Goal: Transaction & Acquisition: Book appointment/travel/reservation

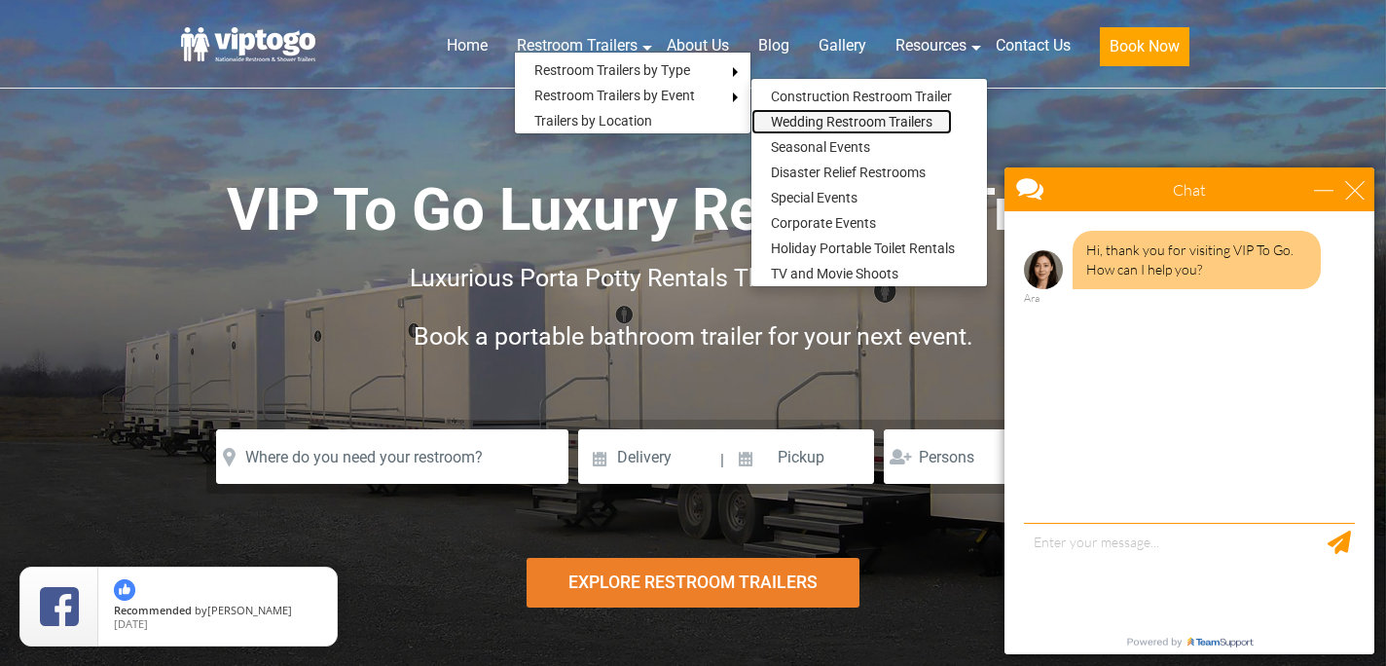
click at [811, 118] on link "Wedding Restroom Trailers" at bounding box center [852, 121] width 201 height 25
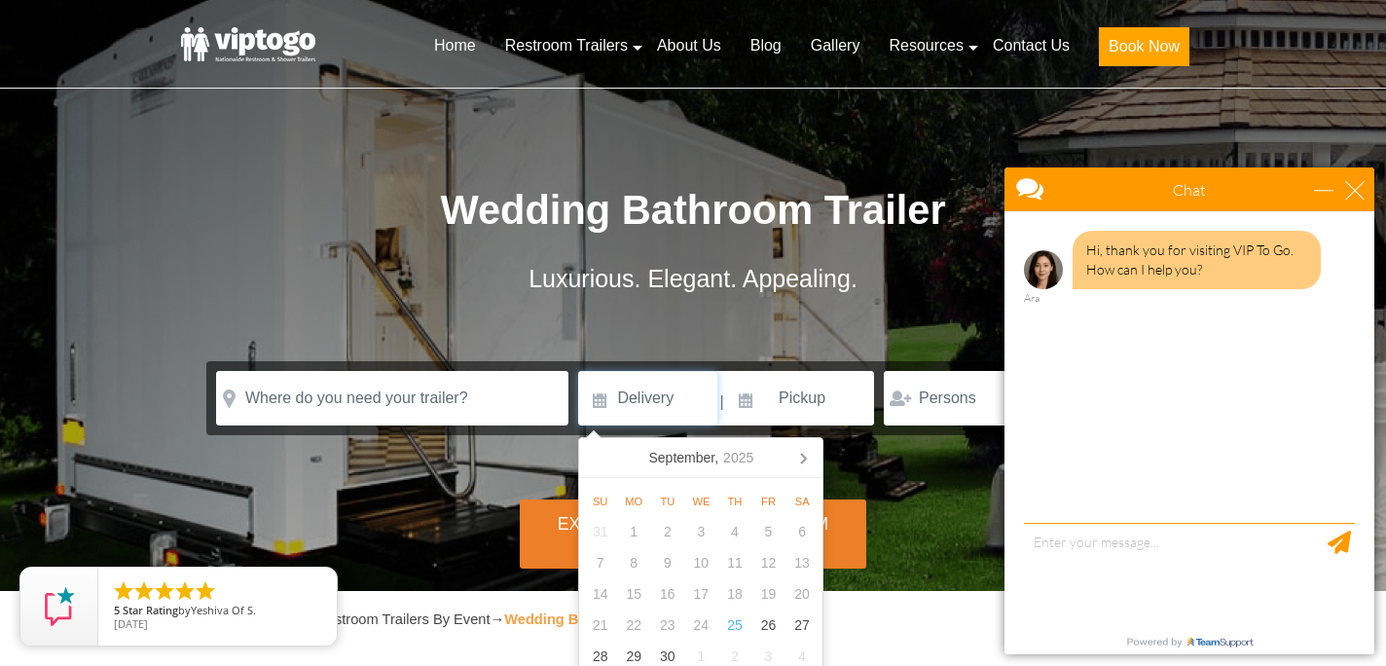
click at [654, 410] on input at bounding box center [647, 398] width 139 height 55
click at [804, 459] on icon at bounding box center [803, 459] width 5 height 10
click at [805, 567] on div "11" at bounding box center [803, 562] width 34 height 31
type input "10/11/2025"
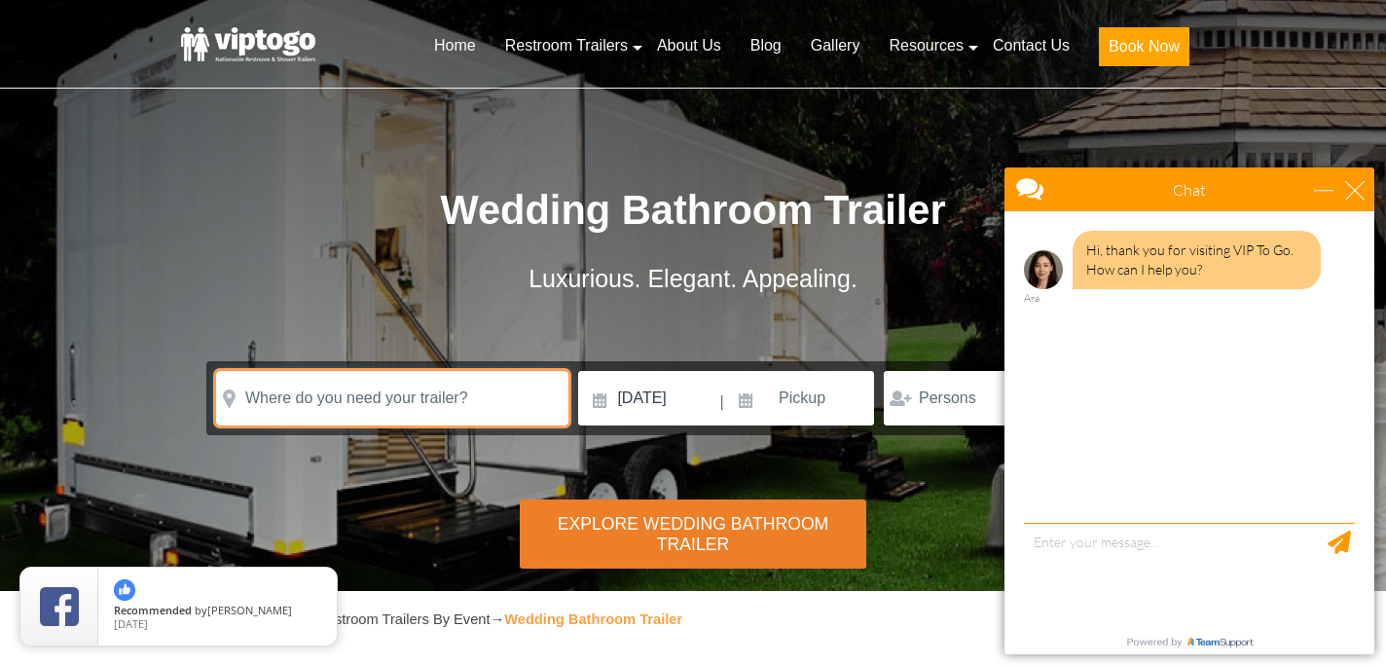
click at [455, 394] on input "text" at bounding box center [392, 398] width 352 height 55
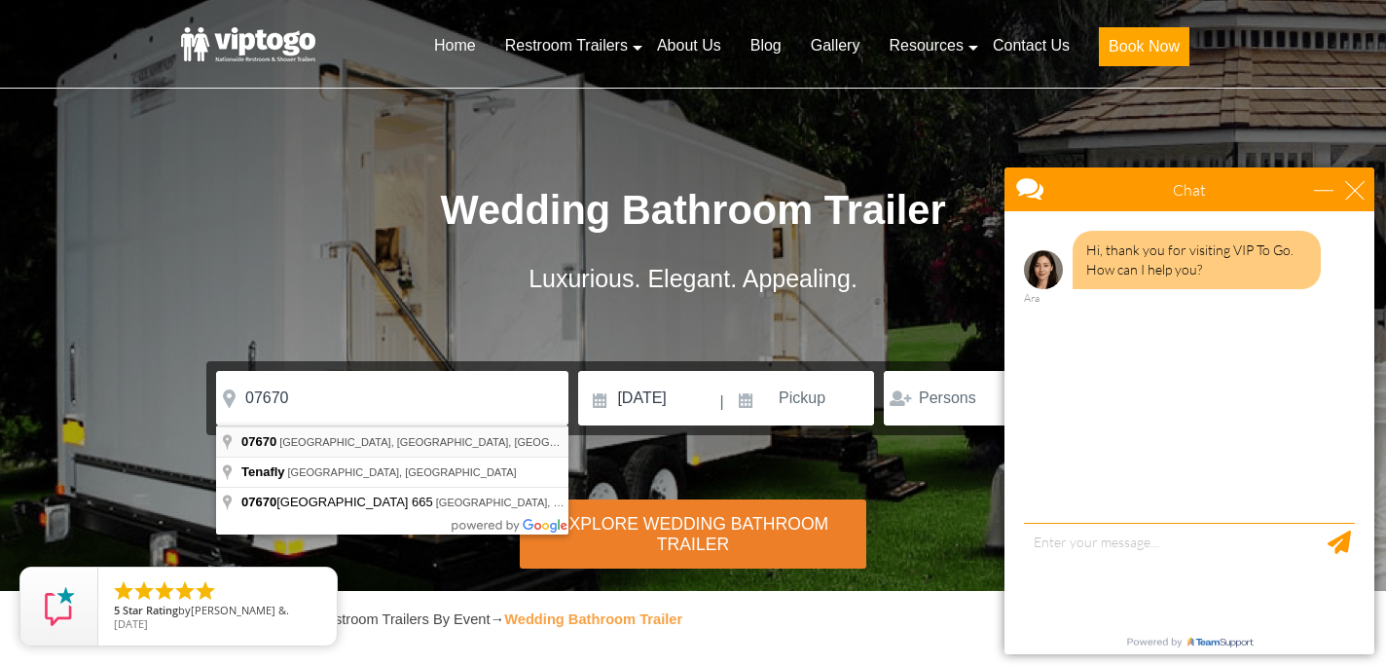
type input "Tenafly, NJ 07670, USA"
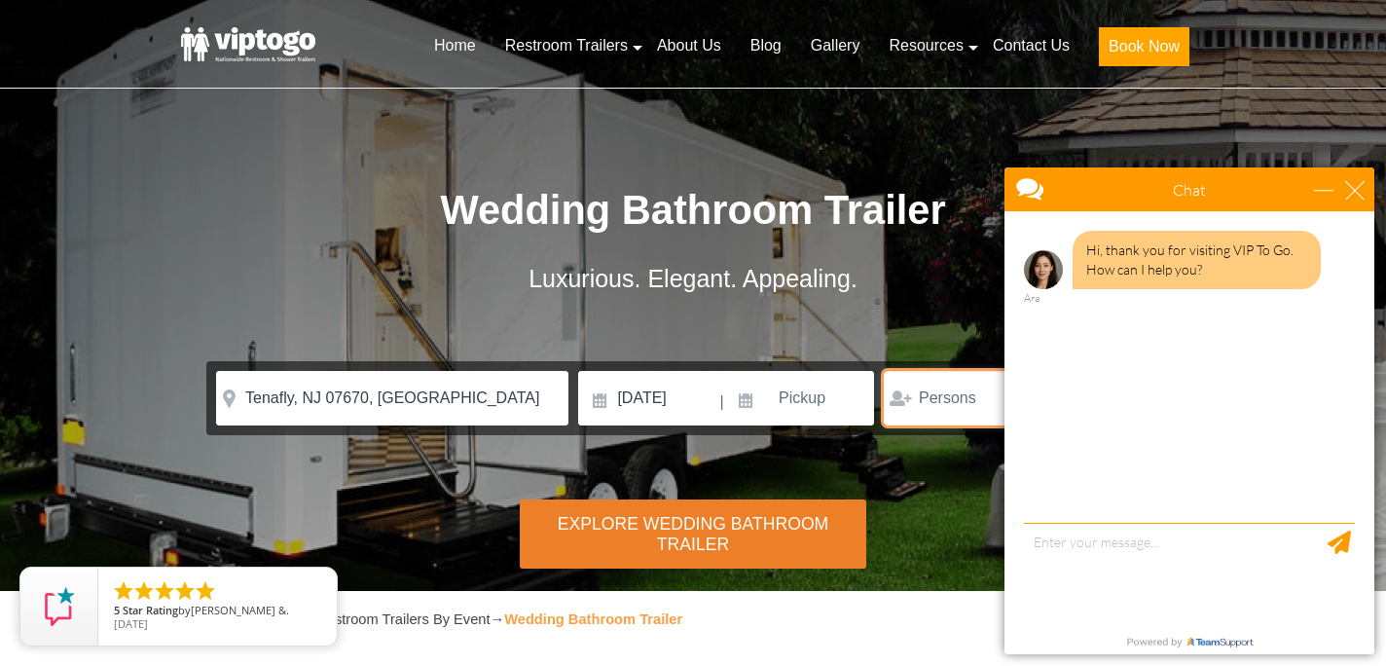
click at [934, 414] on input "number" at bounding box center [955, 398] width 143 height 55
click at [1352, 189] on div "close" at bounding box center [1354, 189] width 19 height 19
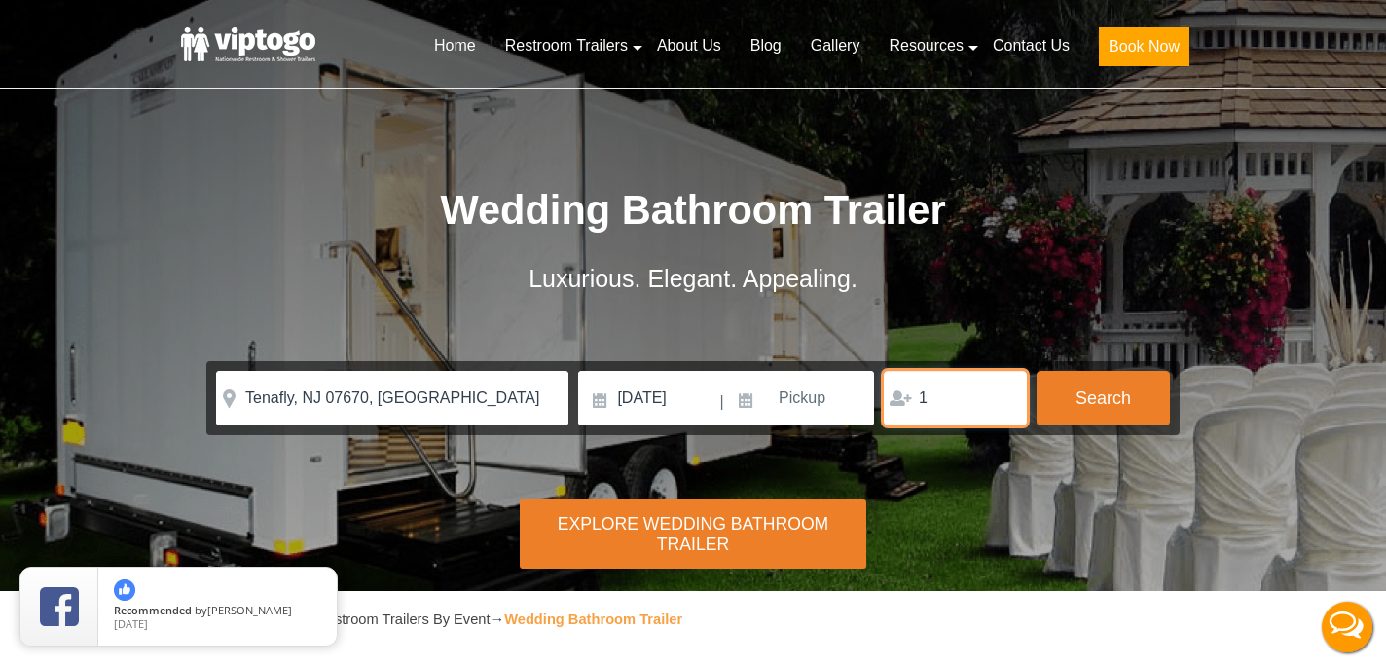
type input "1"
click at [1003, 394] on input "1" at bounding box center [955, 398] width 143 height 55
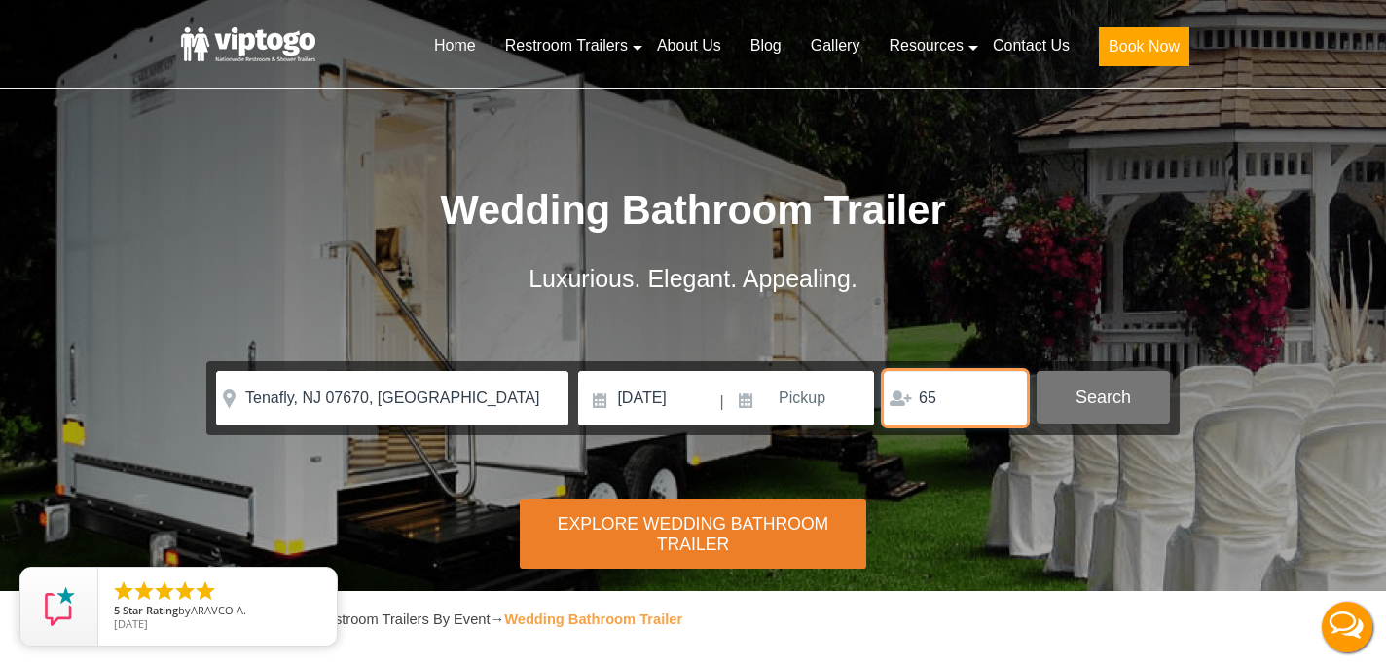
type input "65"
click at [1134, 399] on button "Search" at bounding box center [1103, 397] width 133 height 53
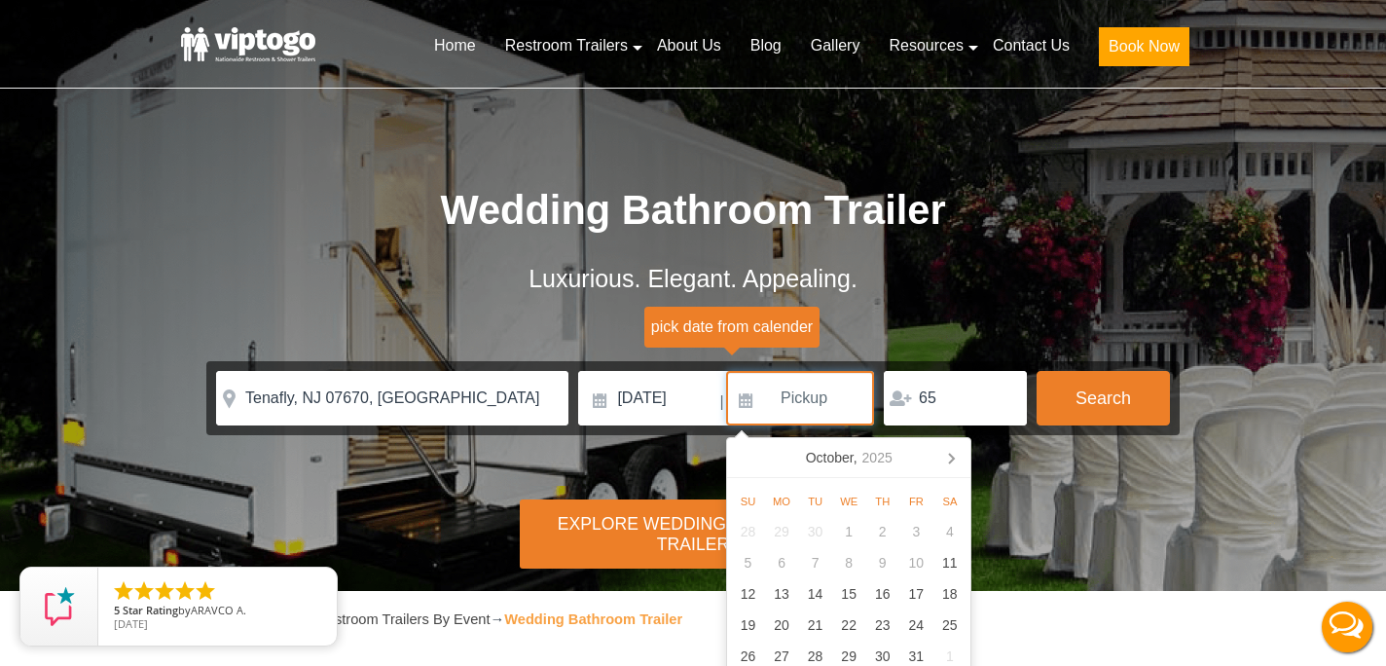
click at [795, 410] on input at bounding box center [800, 398] width 148 height 55
click at [752, 594] on div "12" at bounding box center [748, 593] width 34 height 31
type input "10/12/2025"
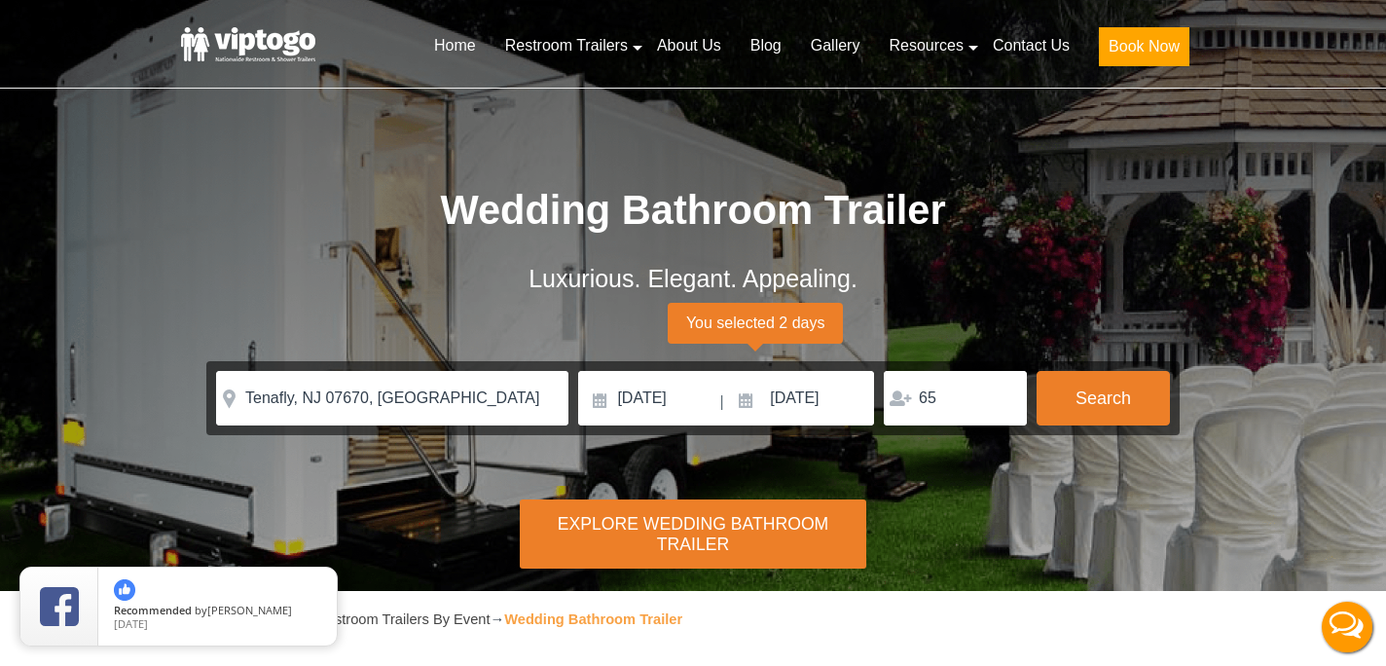
click at [660, 532] on div "Explore Wedding Bathroom Trailer" at bounding box center [693, 533] width 347 height 69
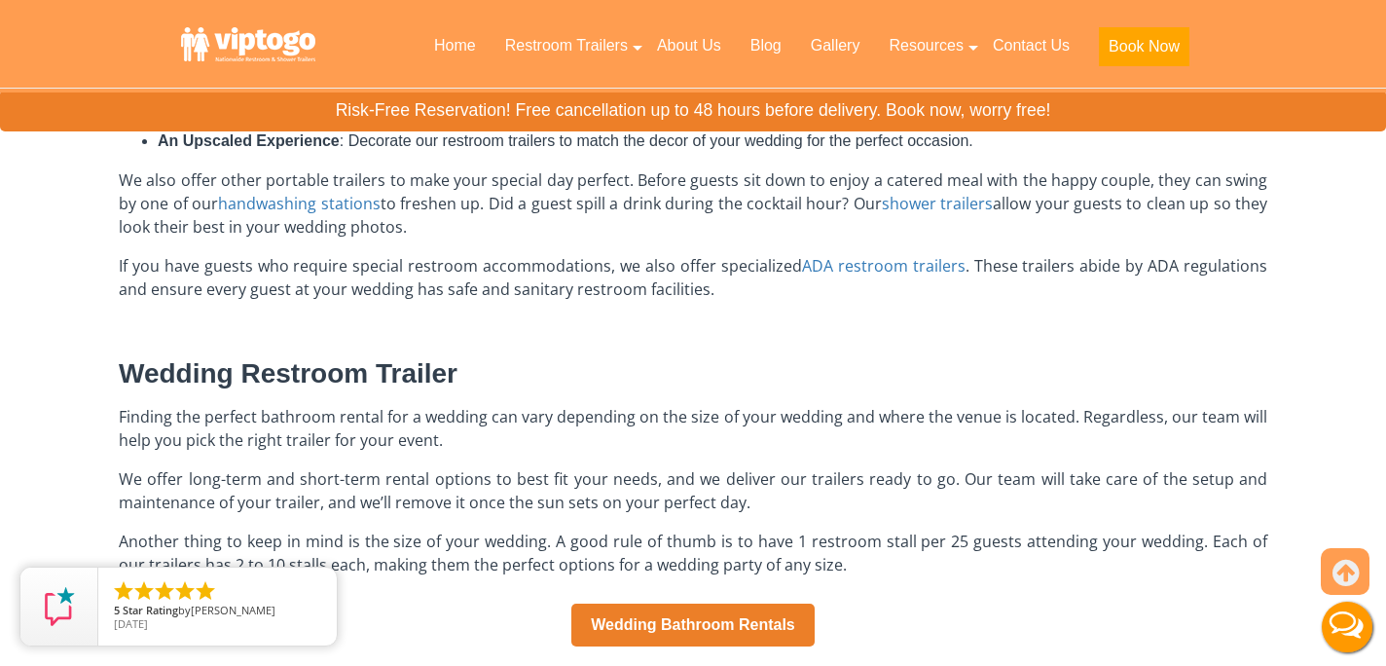
scroll to position [1415, 0]
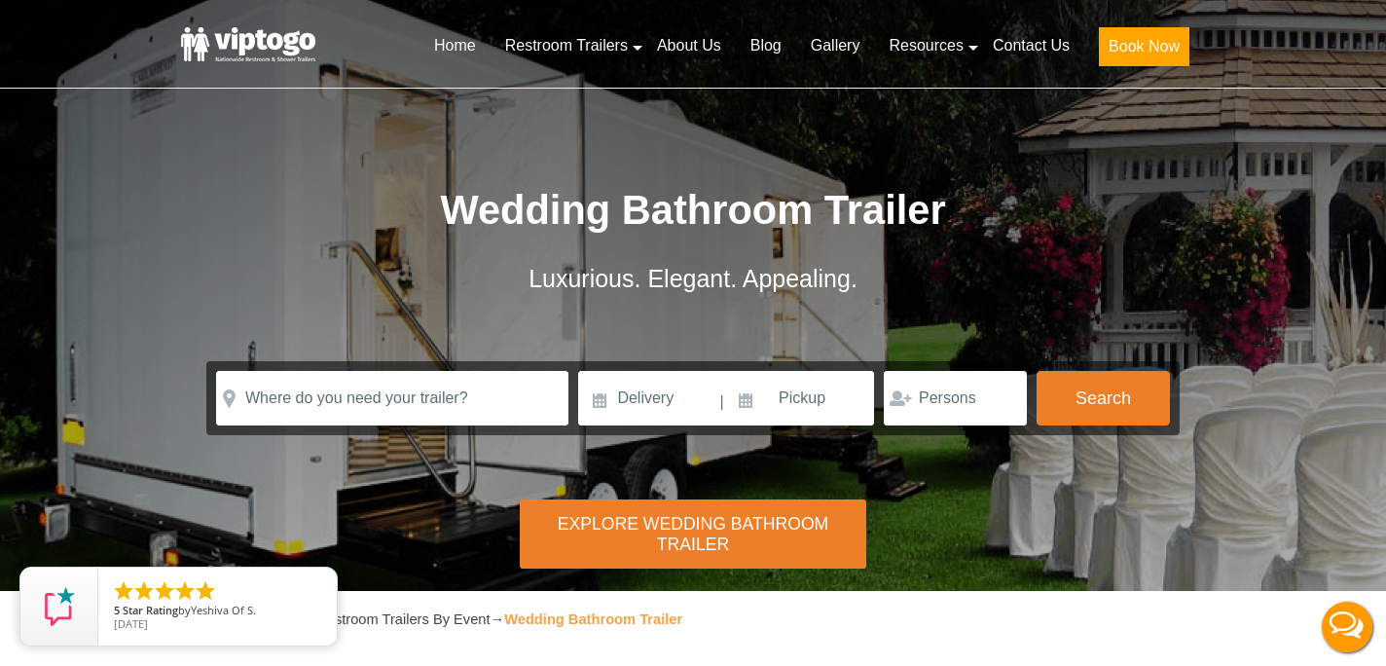
click at [1029, 545] on div "Risk-Free Reservation! Free cancellation up to 48 hours before delivery. Book n…" at bounding box center [693, 295] width 1386 height 591
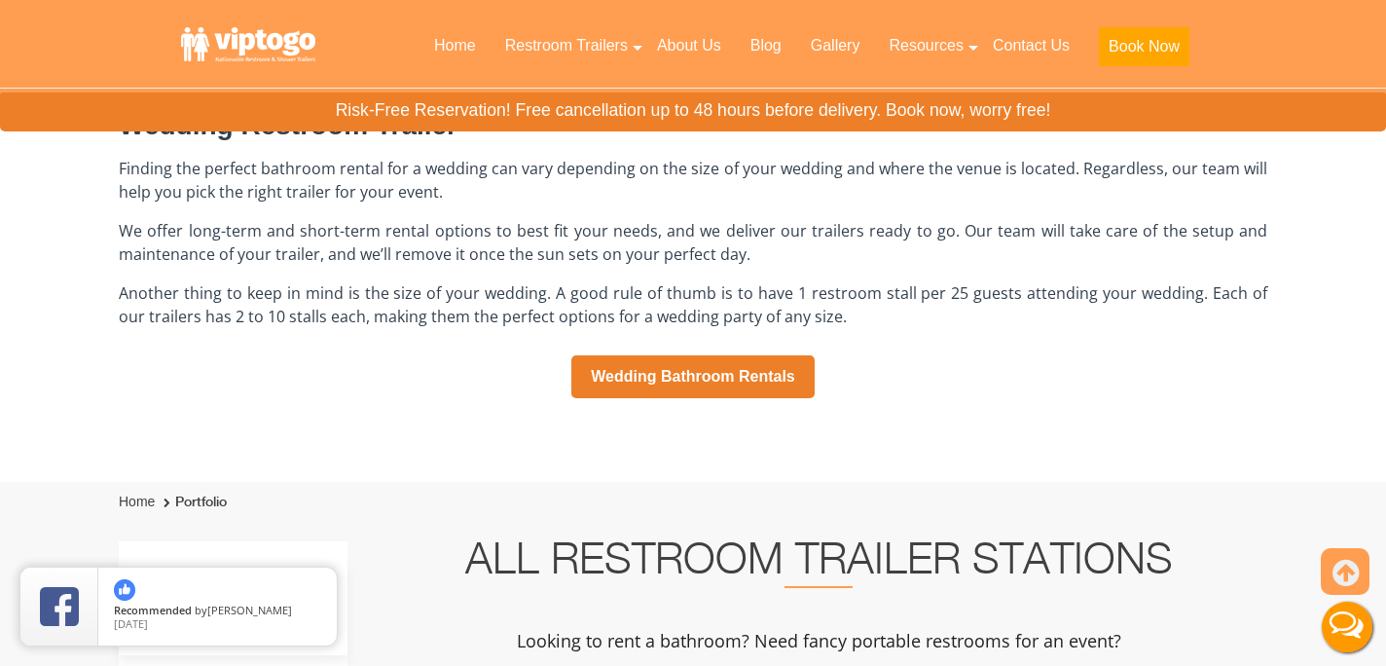
scroll to position [1324, 0]
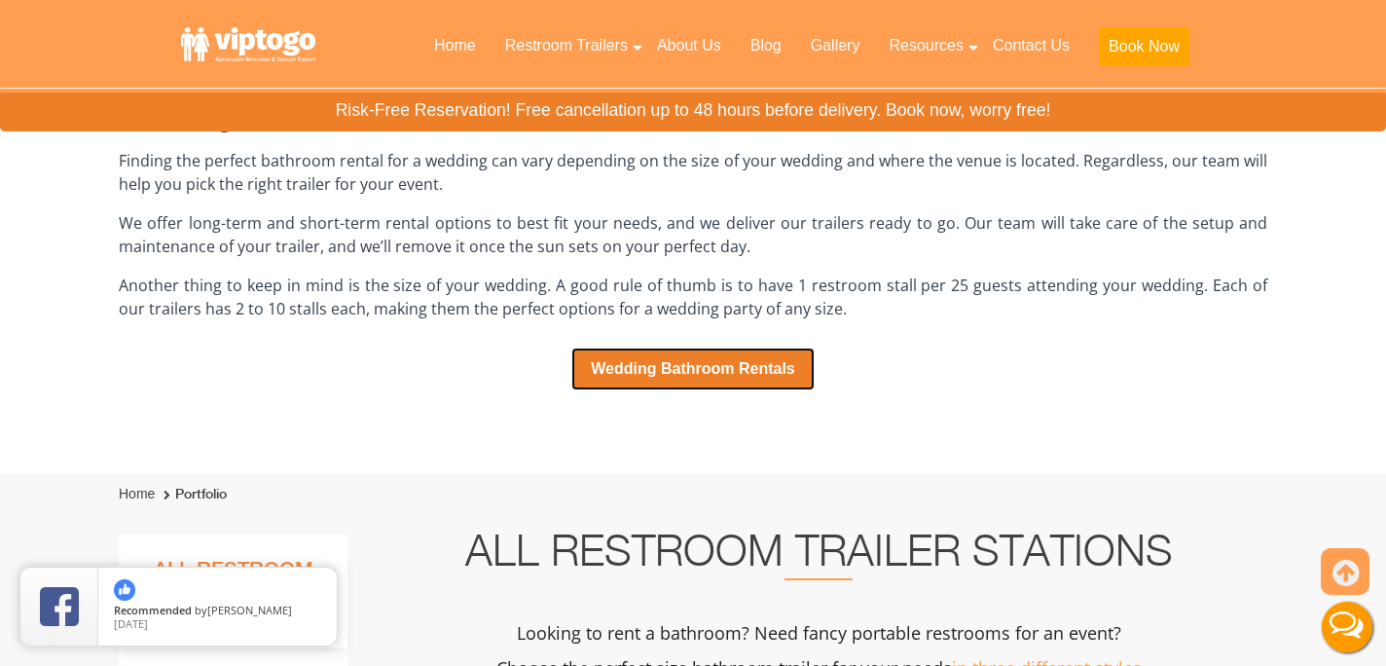
click at [695, 367] on link "Wedding Bathroom Rentals" at bounding box center [692, 369] width 243 height 43
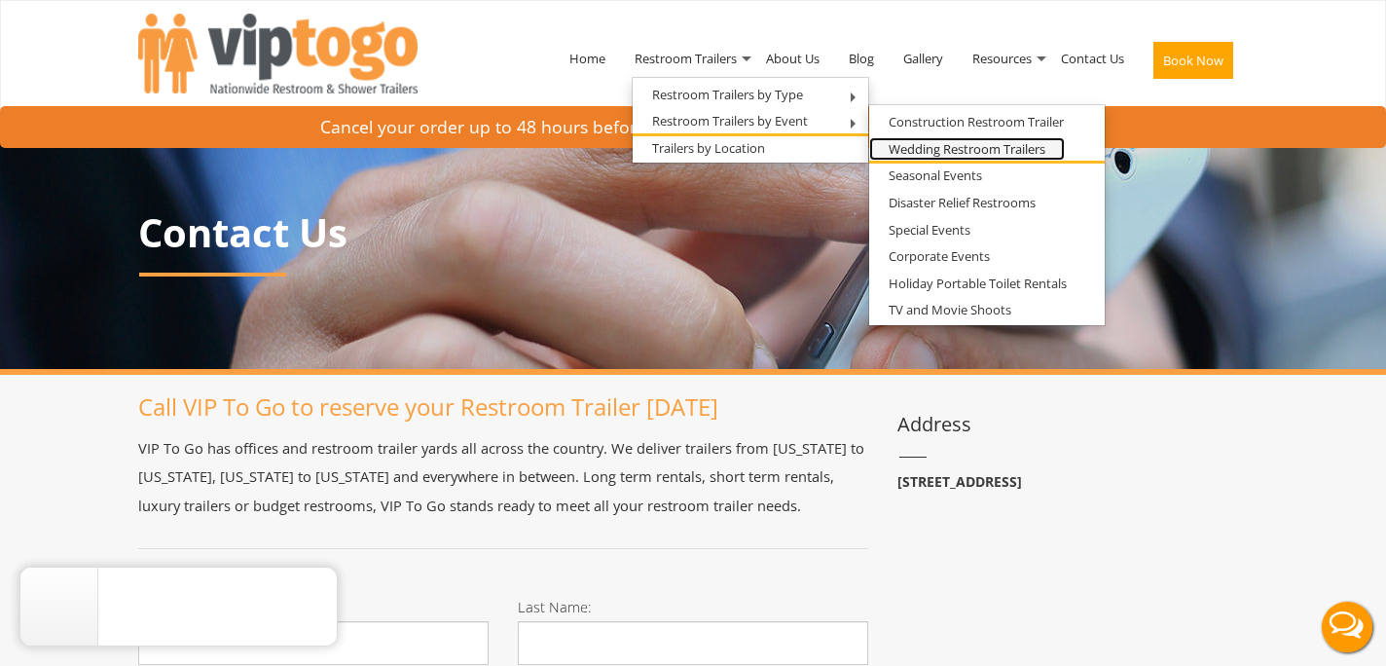
click at [901, 145] on link "Wedding Restroom Trailers" at bounding box center [967, 149] width 196 height 24
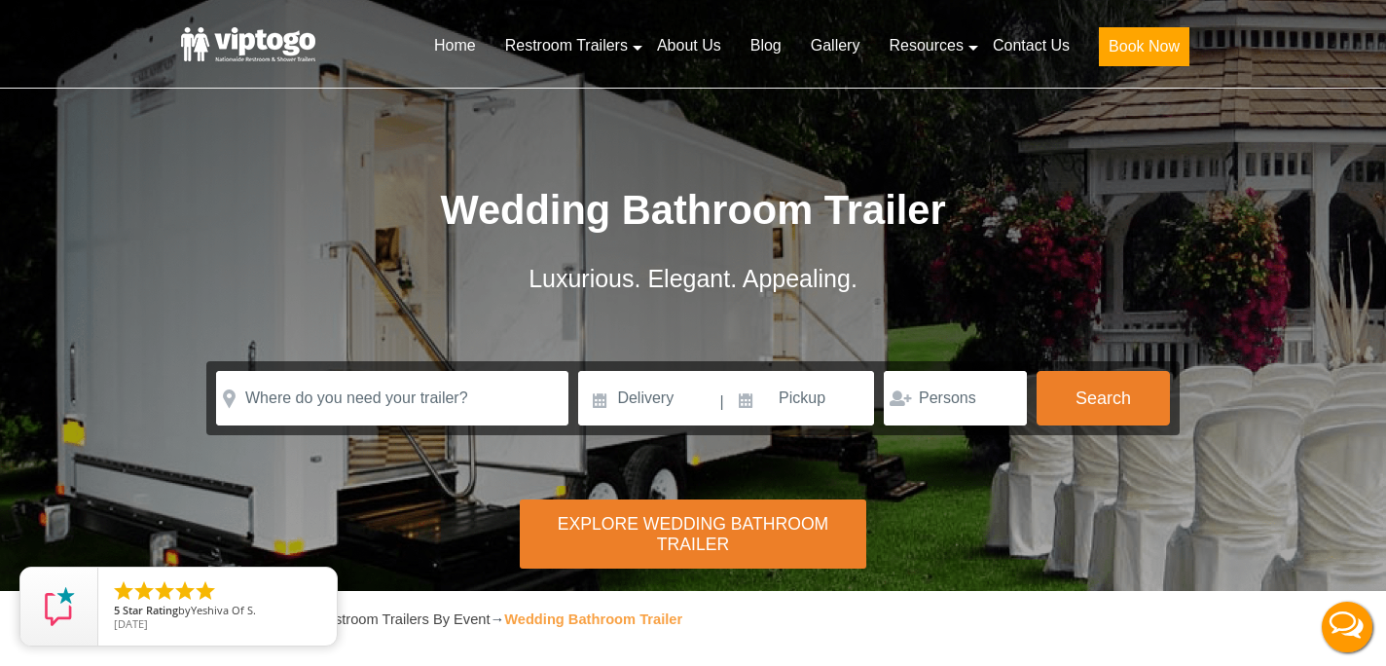
click at [754, 514] on div "Explore Wedding Bathroom Trailer" at bounding box center [693, 533] width 347 height 69
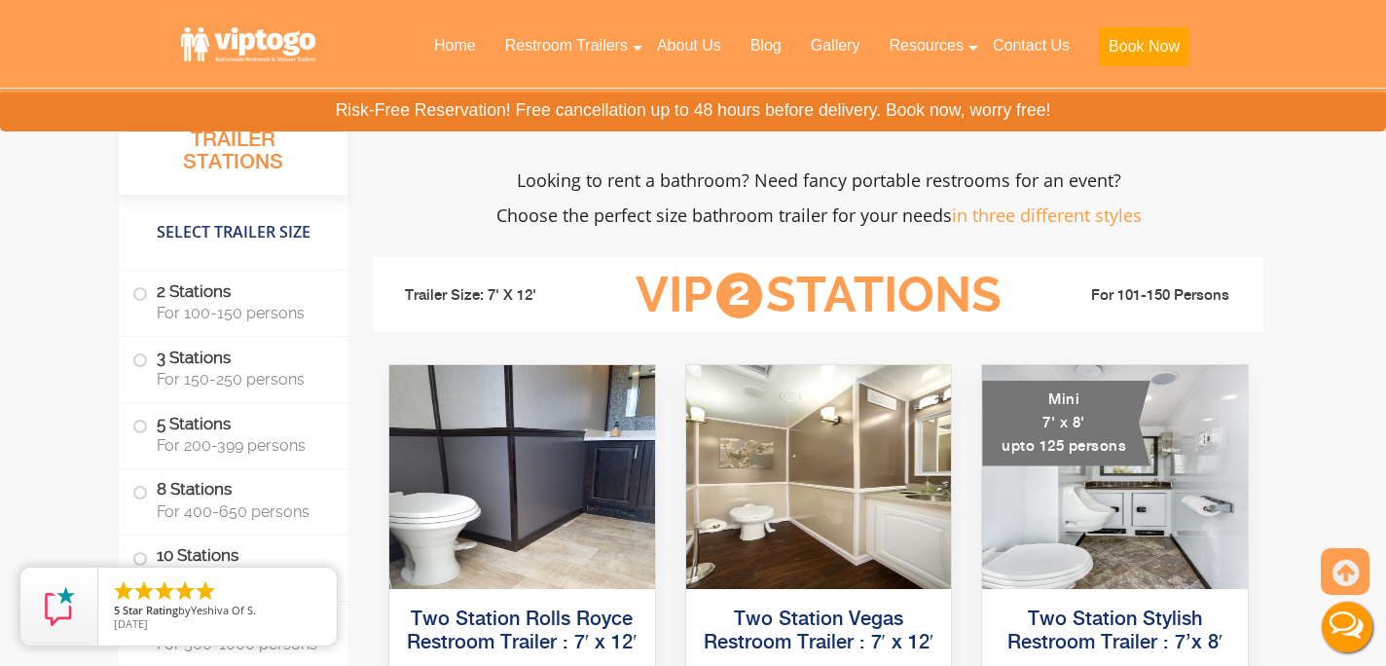
scroll to position [1779, 0]
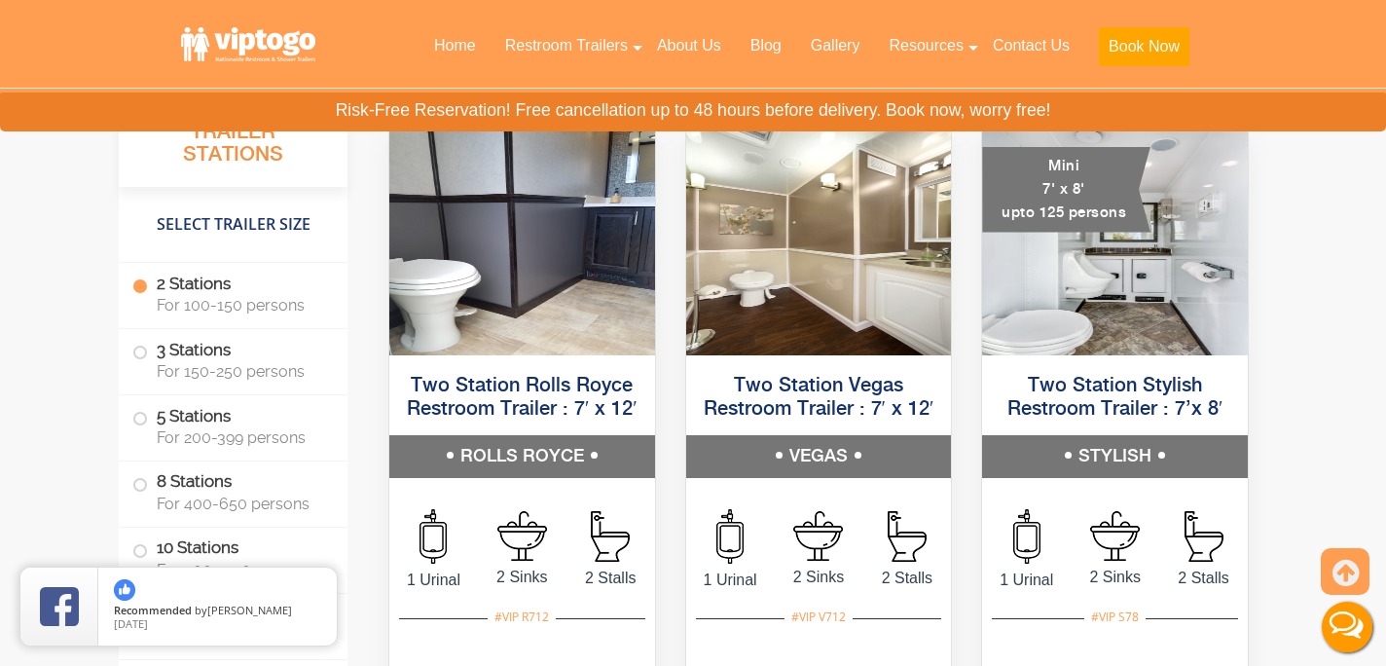
scroll to position [2012, 0]
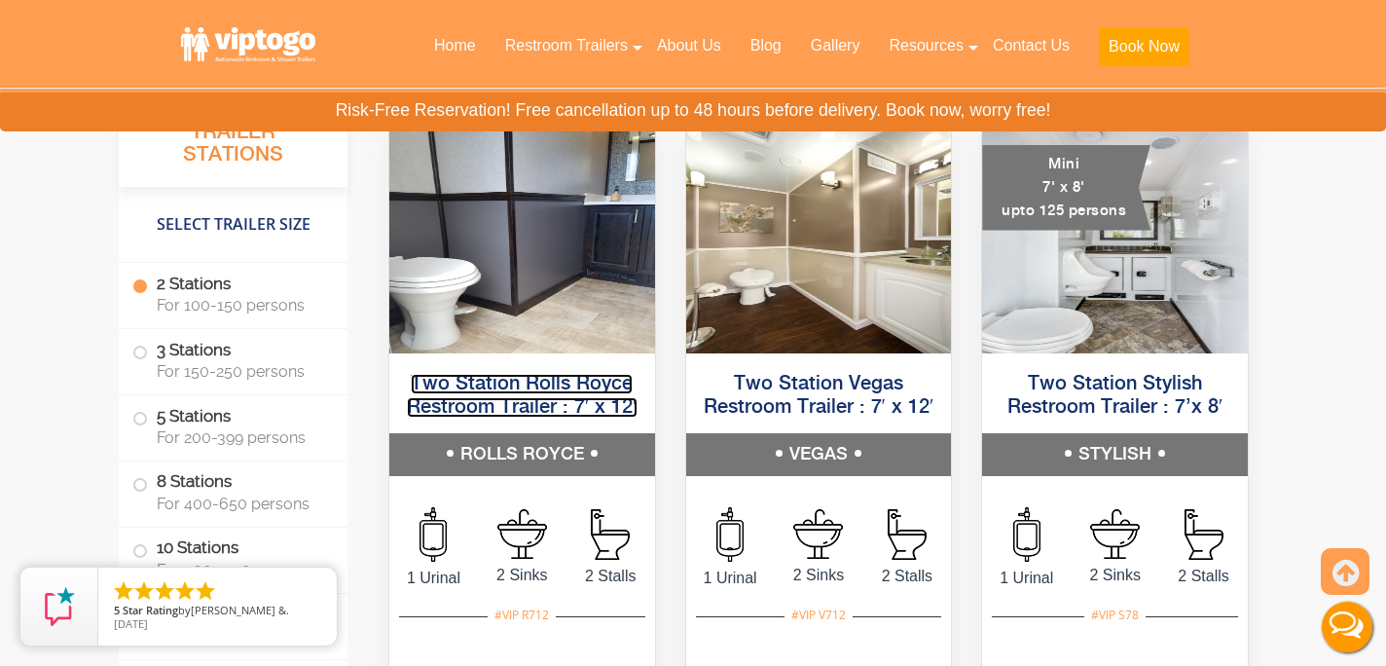
click at [503, 396] on link "Two Station Rolls Royce Restroom Trailer : 7′ x 12′" at bounding box center [522, 396] width 231 height 44
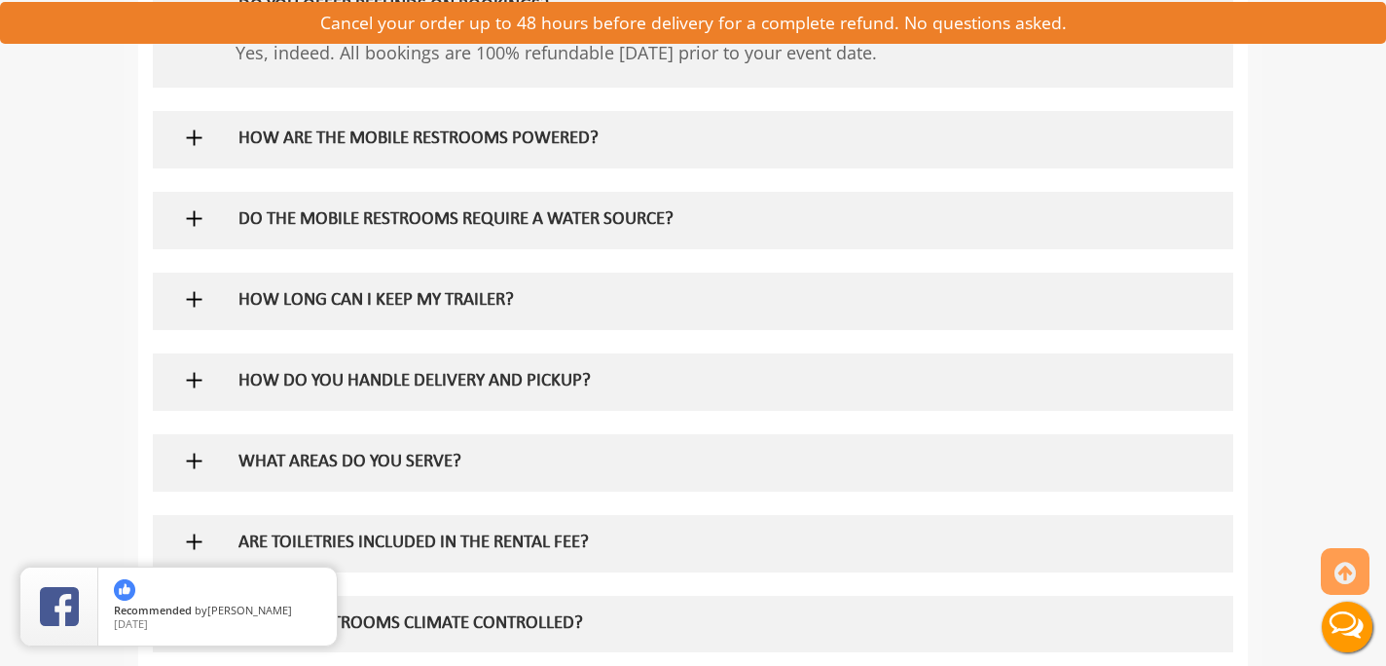
scroll to position [1246, 0]
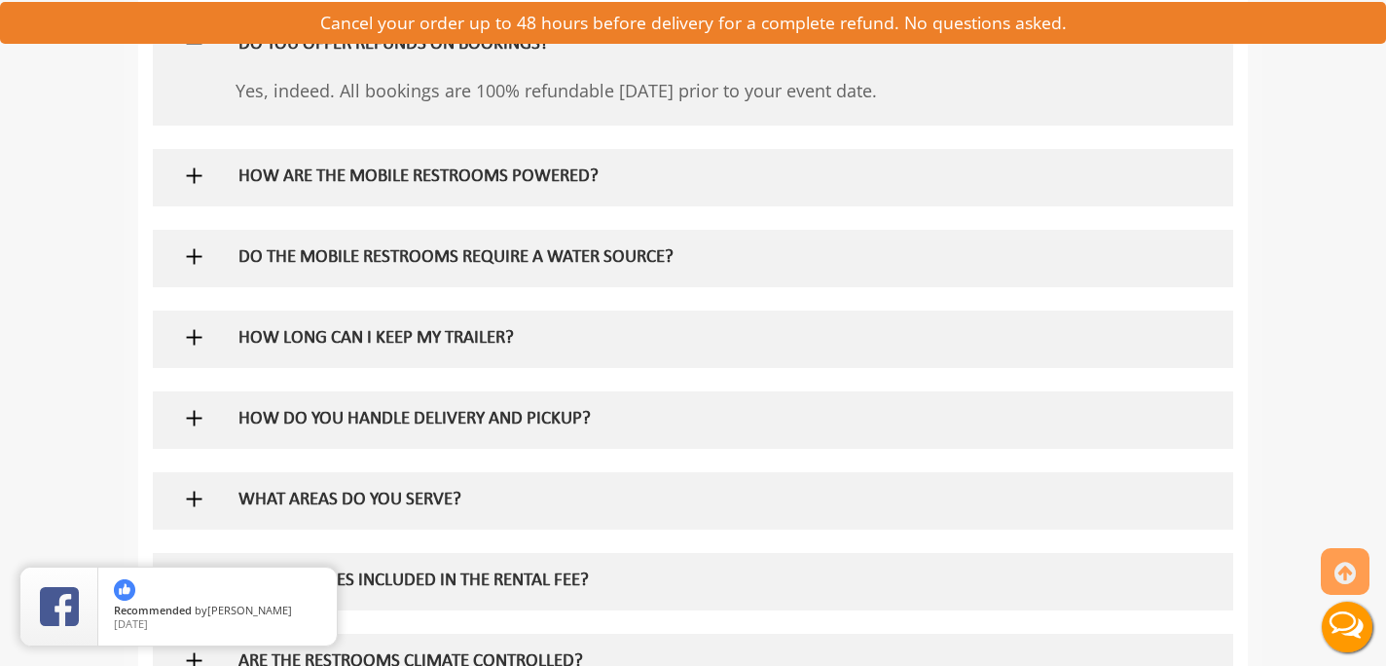
click at [1155, 181] on div at bounding box center [692, 177] width 1051 height 56
click at [586, 175] on h5 "HOW ARE THE MOBILE RESTROOMS POWERED?" at bounding box center [661, 177] width 847 height 20
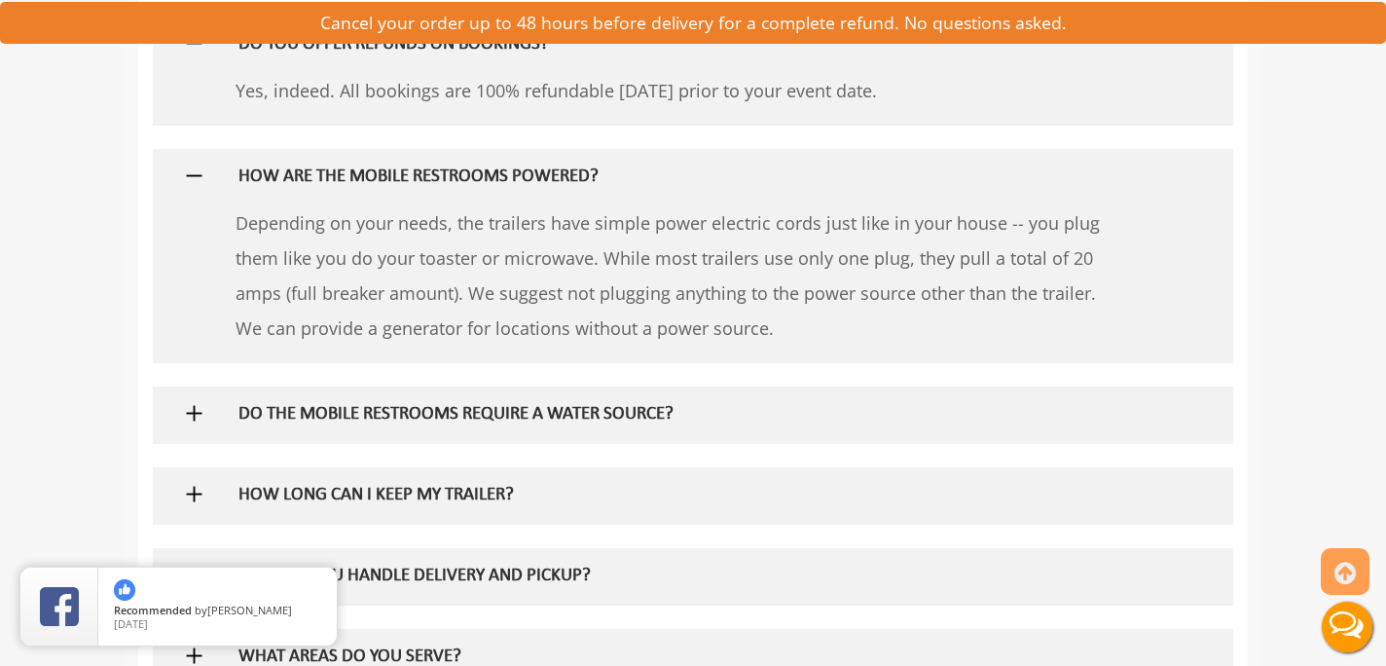
click at [181, 327] on div "3 answers HOW ARE THE MOBILE RESTROOMS POWERED? Depending on your needs, the tr…" at bounding box center [693, 256] width 1081 height 214
click at [250, 412] on h5 "DO THE MOBILE RESTROOMS REQUIRE A WATER SOURCE?" at bounding box center [661, 415] width 847 height 20
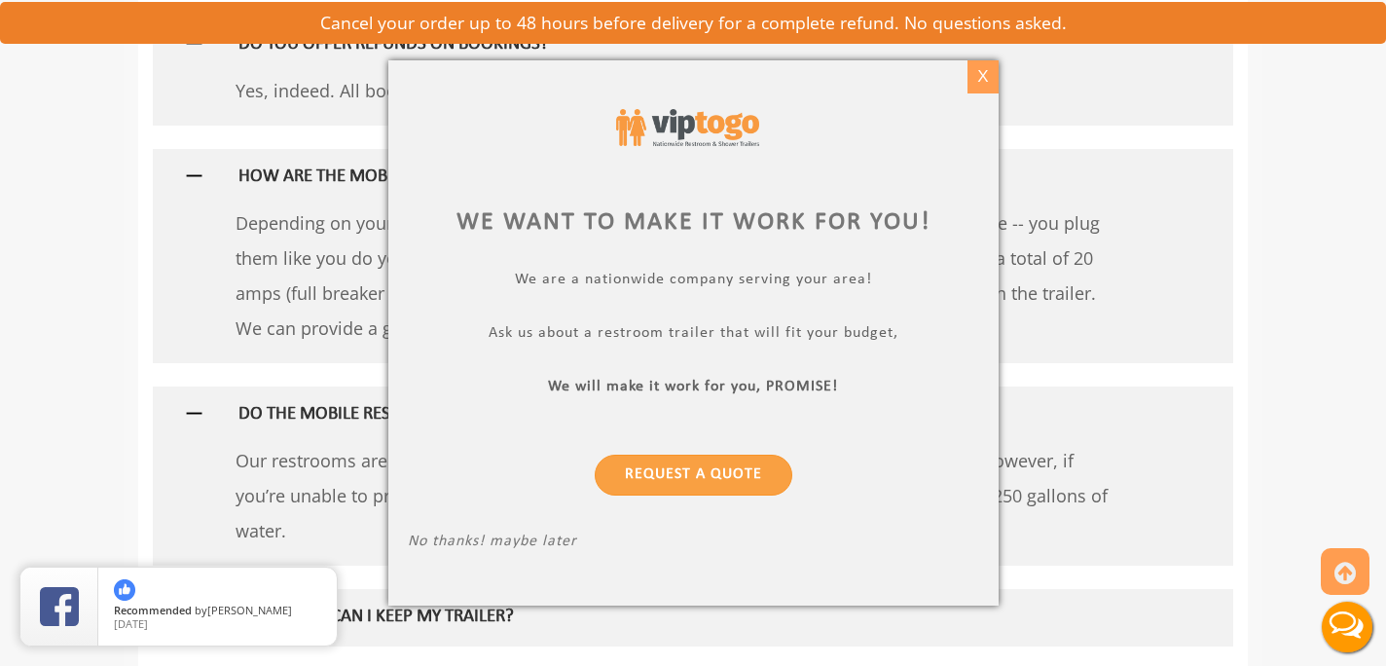
click at [983, 71] on div "X" at bounding box center [983, 76] width 30 height 33
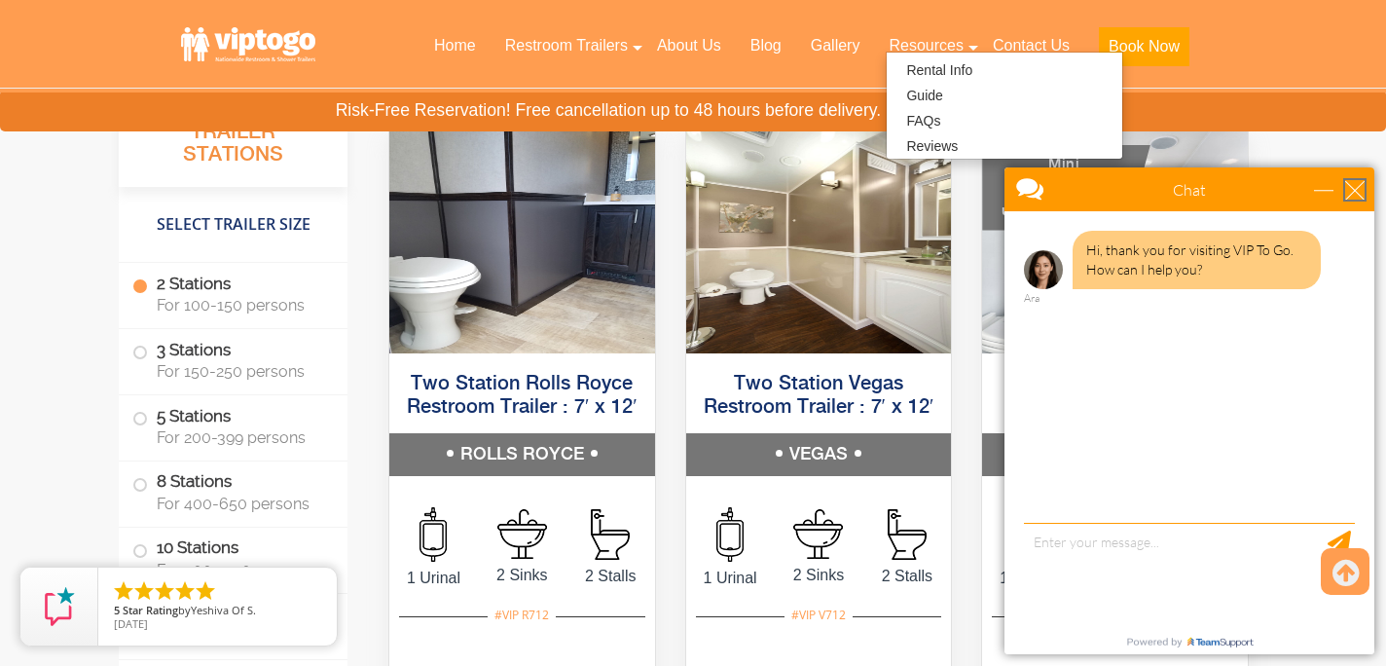
click at [1352, 188] on div "close" at bounding box center [1354, 189] width 19 height 19
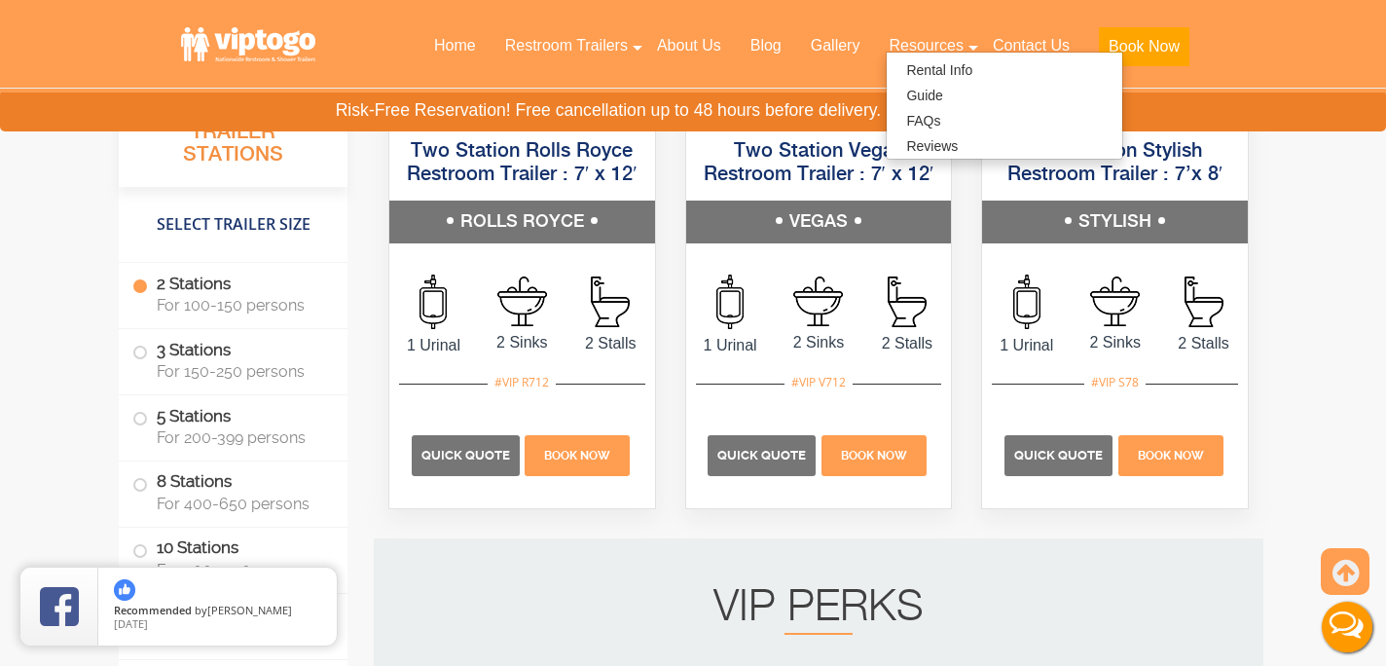
scroll to position [2246, 0]
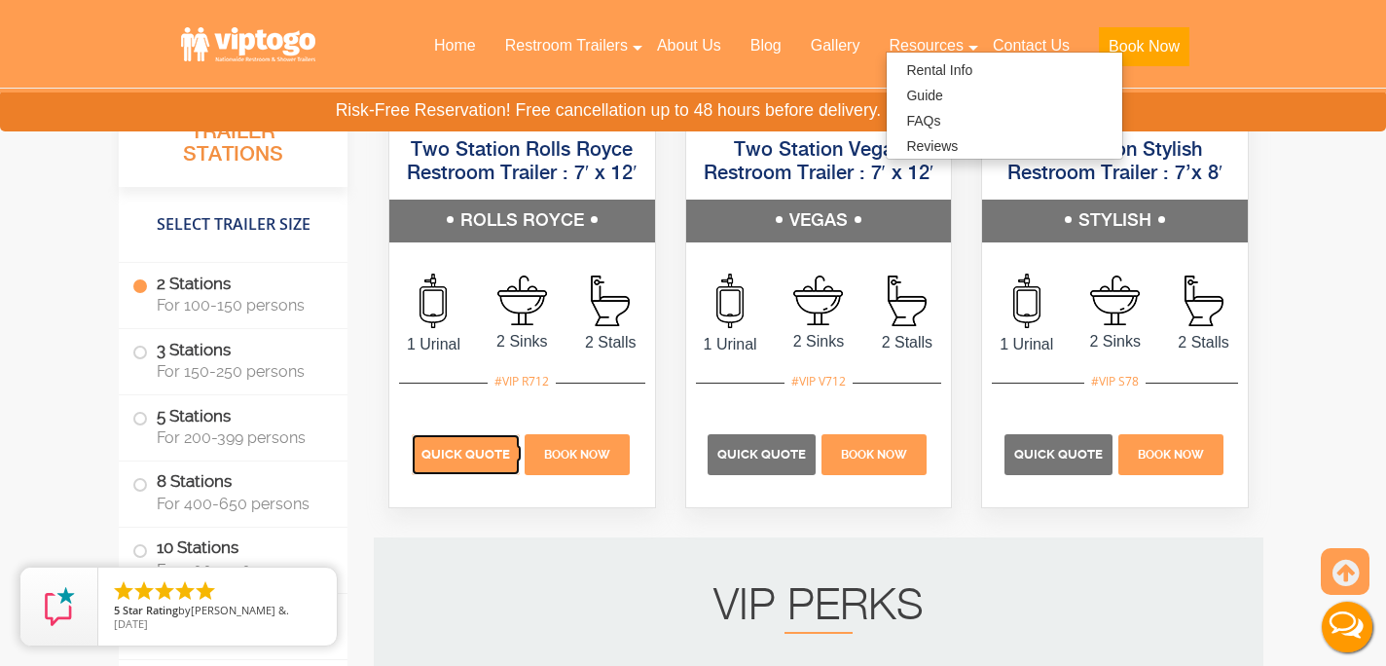
click at [470, 455] on span "Quick Quote" at bounding box center [466, 454] width 89 height 15
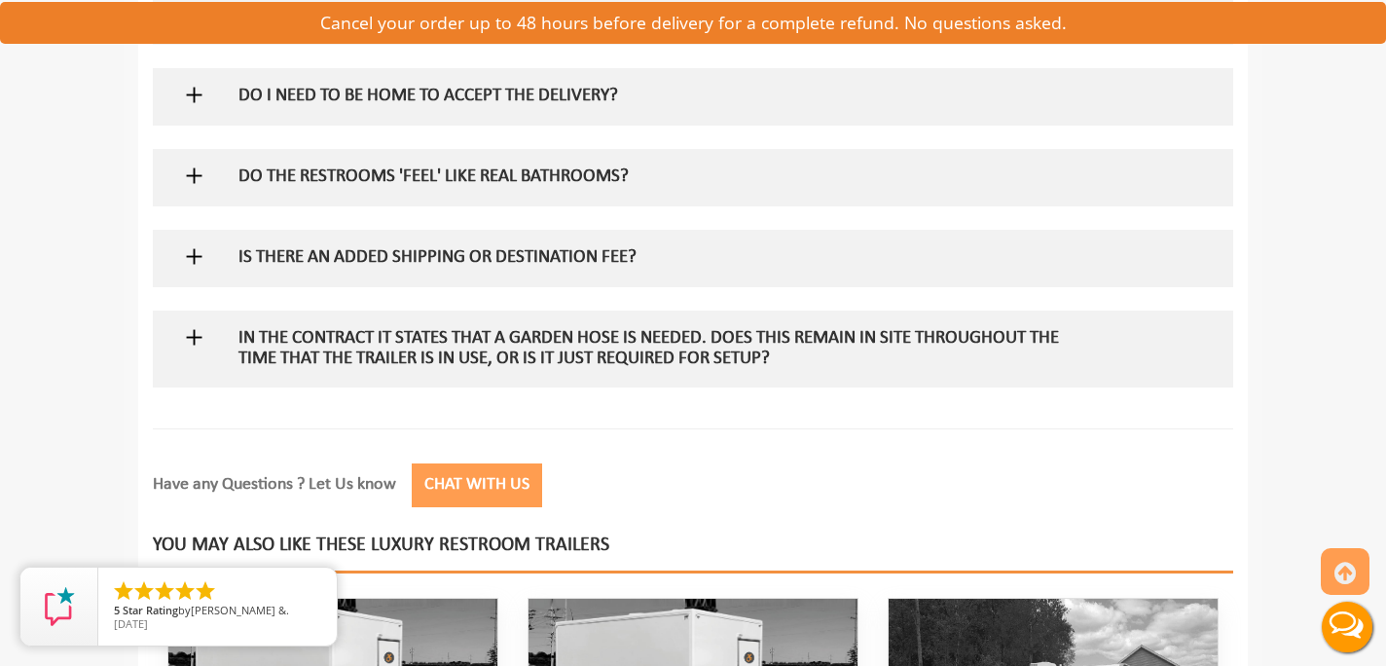
scroll to position [2220, 0]
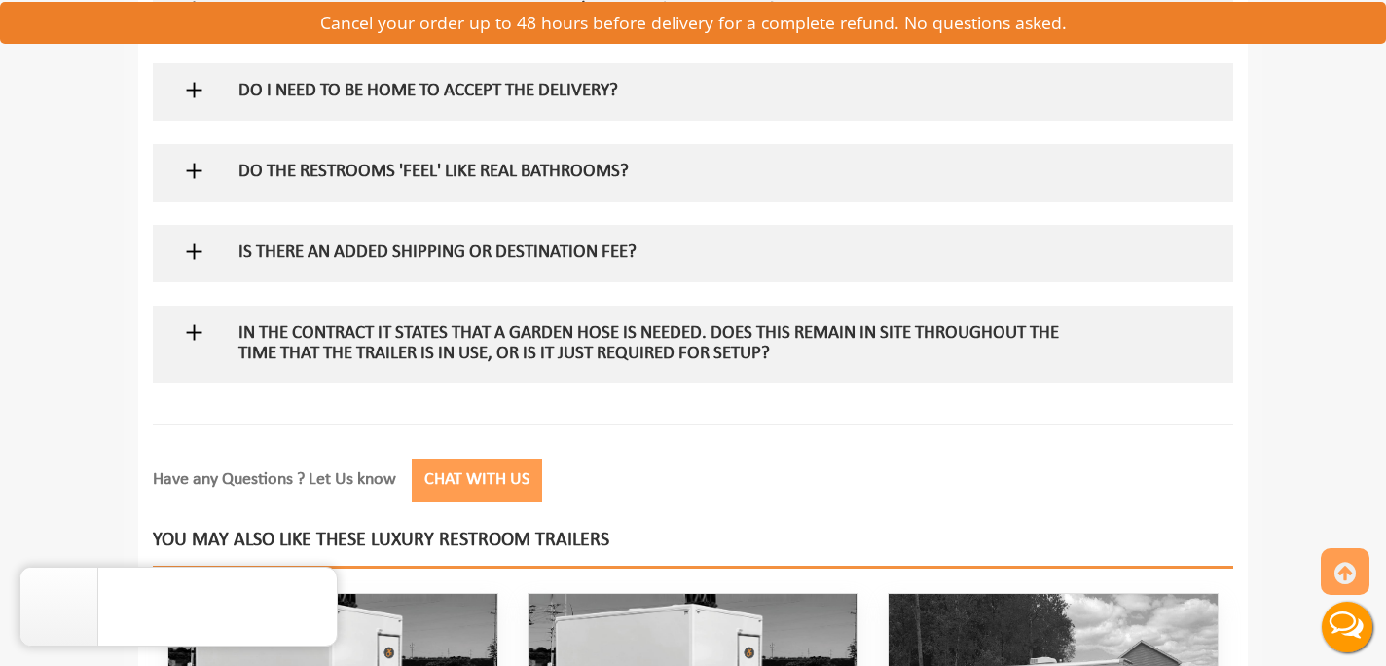
click at [990, 329] on h5 "In the contract it states that a garden hose is needed. Does this remain in sit…" at bounding box center [661, 344] width 847 height 41
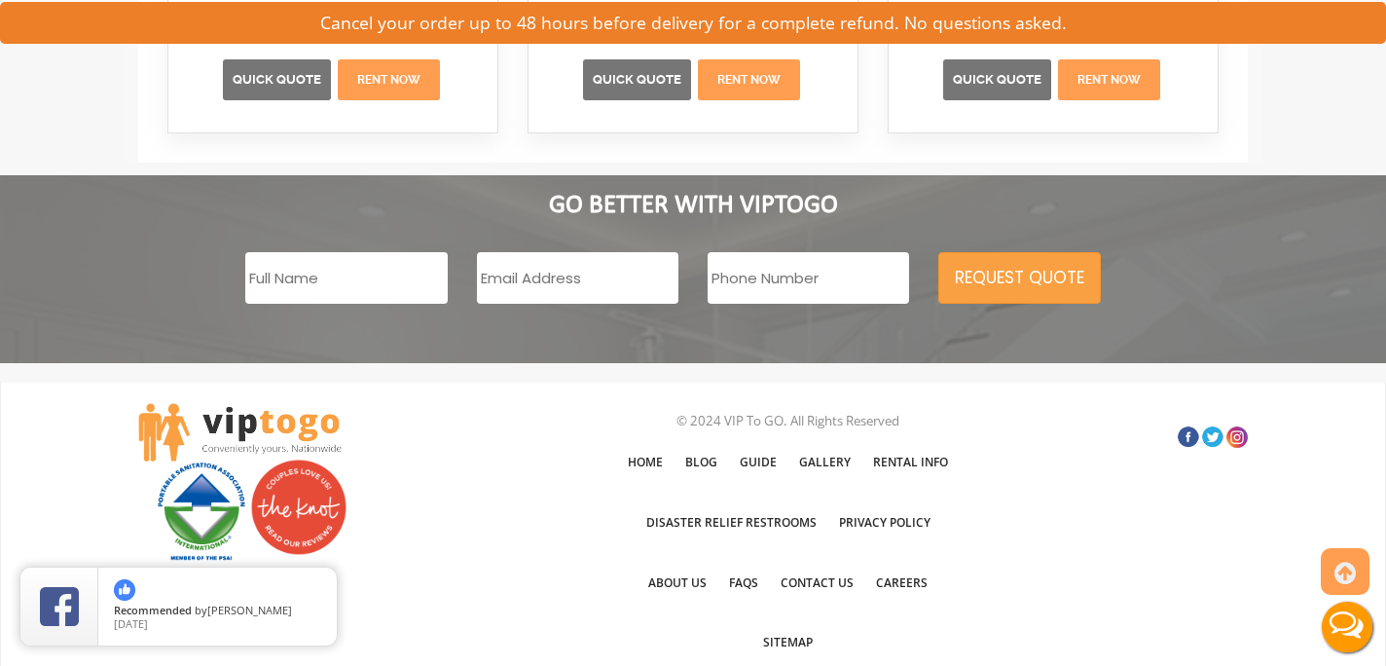
scroll to position [3433, 0]
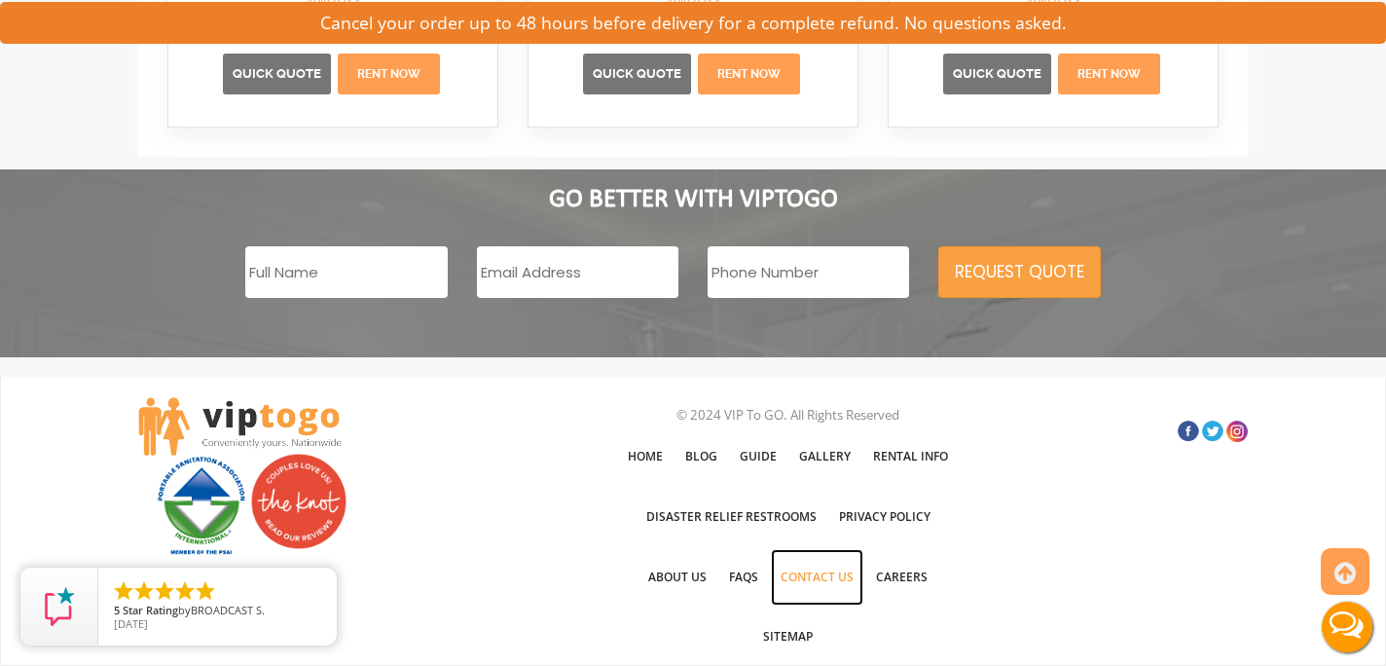
click at [839, 575] on link "Contact Us" at bounding box center [817, 577] width 92 height 56
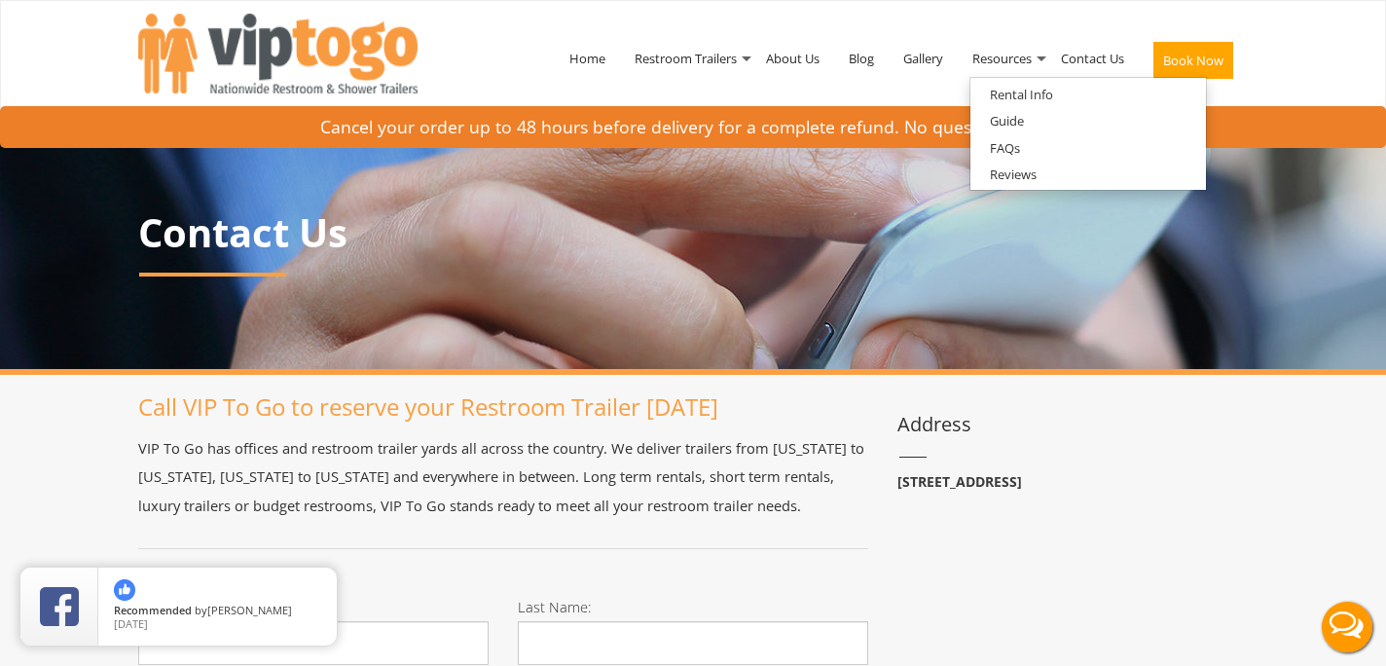
click at [1328, 66] on nav "Toggle navigation VIPTOGO Home Restroom Trailers Restroom Trailers by Type All …" at bounding box center [693, 63] width 1386 height 126
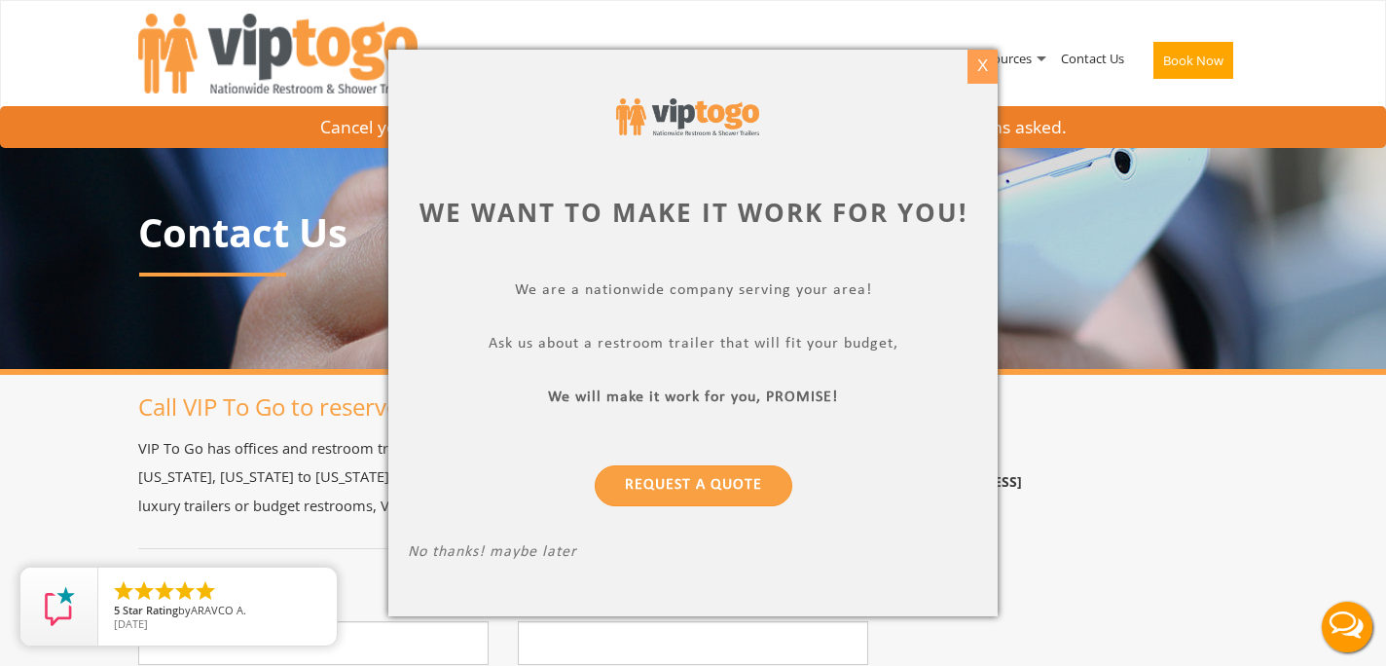
click at [977, 66] on div "X" at bounding box center [983, 66] width 30 height 33
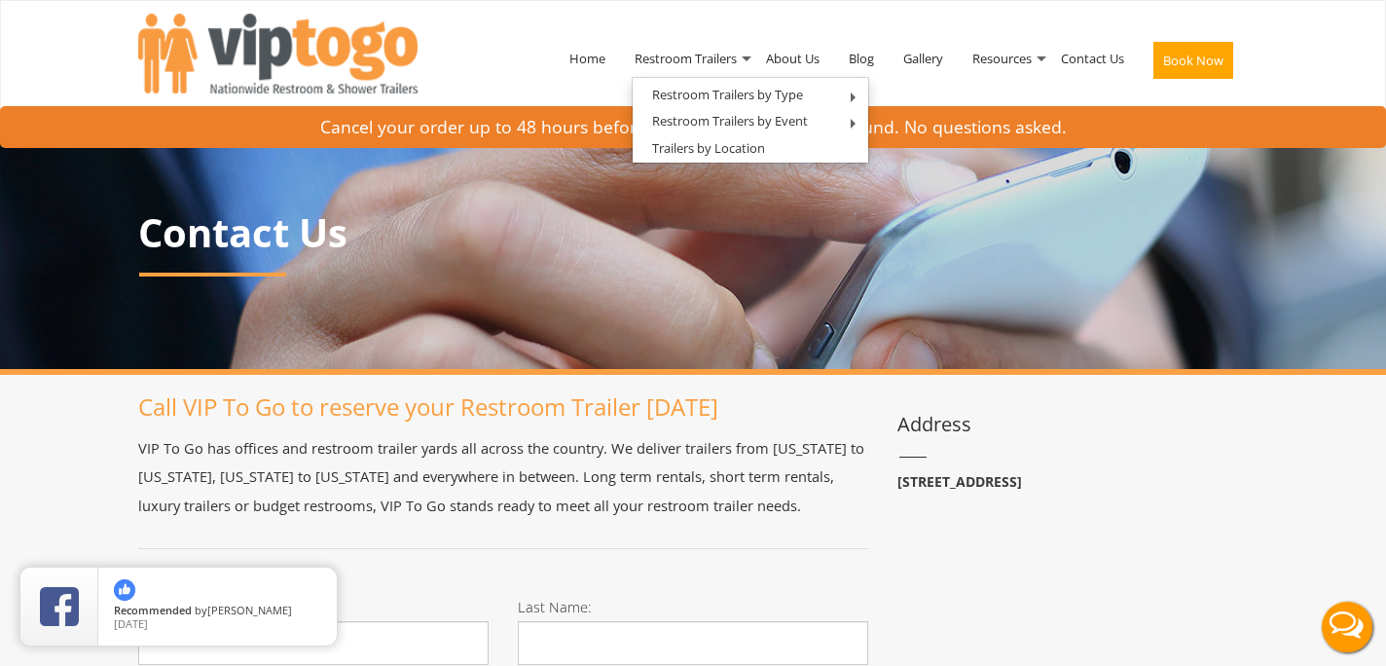
click at [522, 16] on div "Home Restroom Trailers Restroom Trailers by Type All Restroom Trailers ADA Rest…" at bounding box center [693, 62] width 1110 height 123
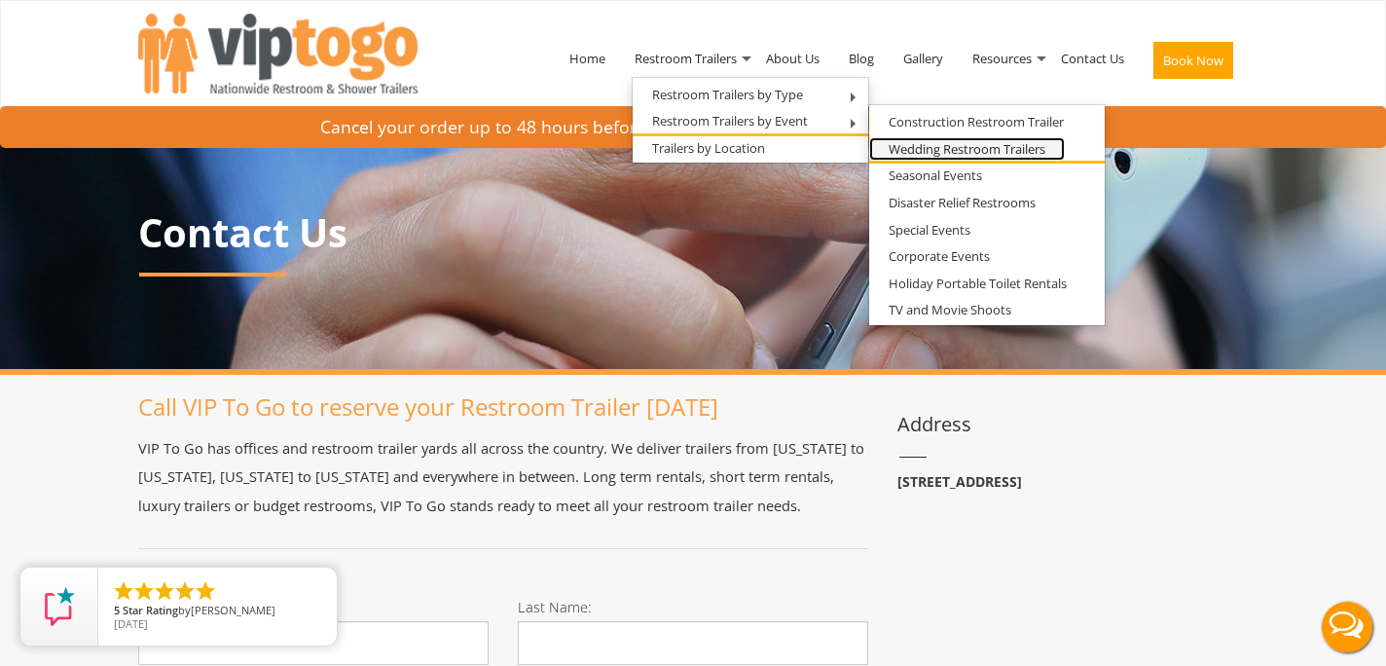
click at [916, 151] on link "Wedding Restroom Trailers" at bounding box center [967, 149] width 196 height 24
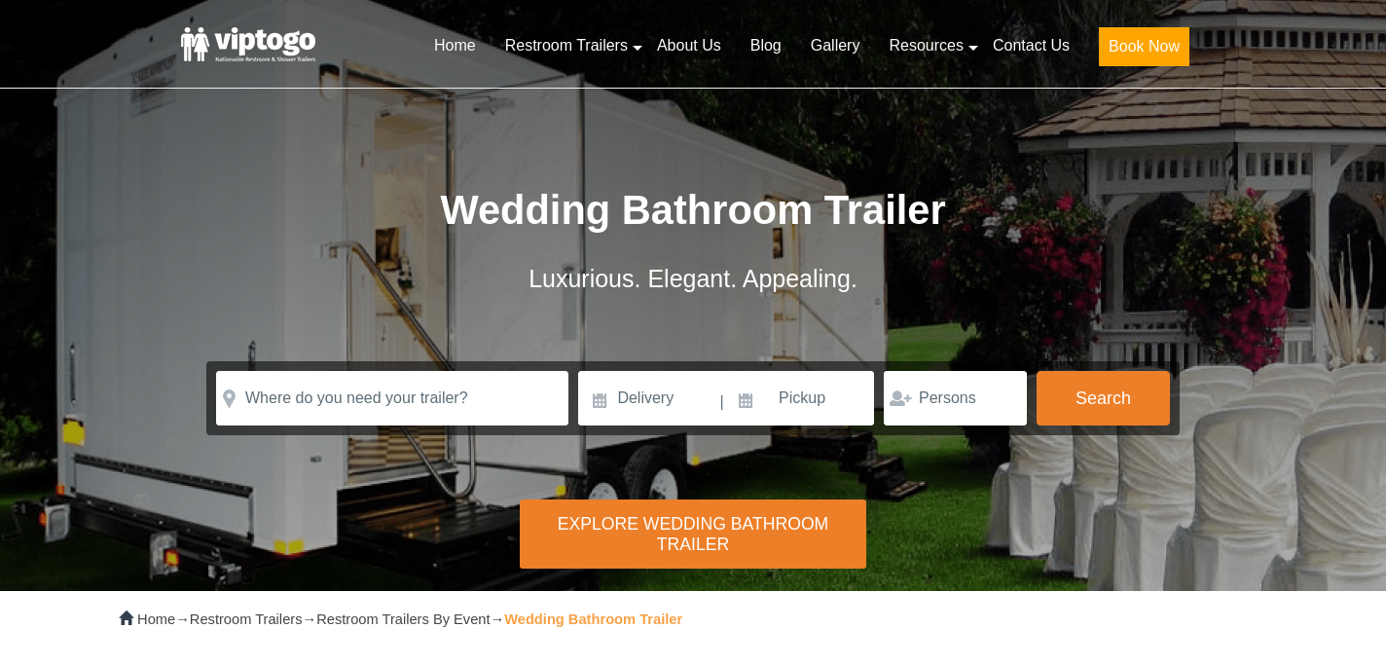
click at [1352, 414] on div "Risk-Free Reservation! Free cancellation up to 48 hours before delivery. Book n…" at bounding box center [693, 295] width 1386 height 591
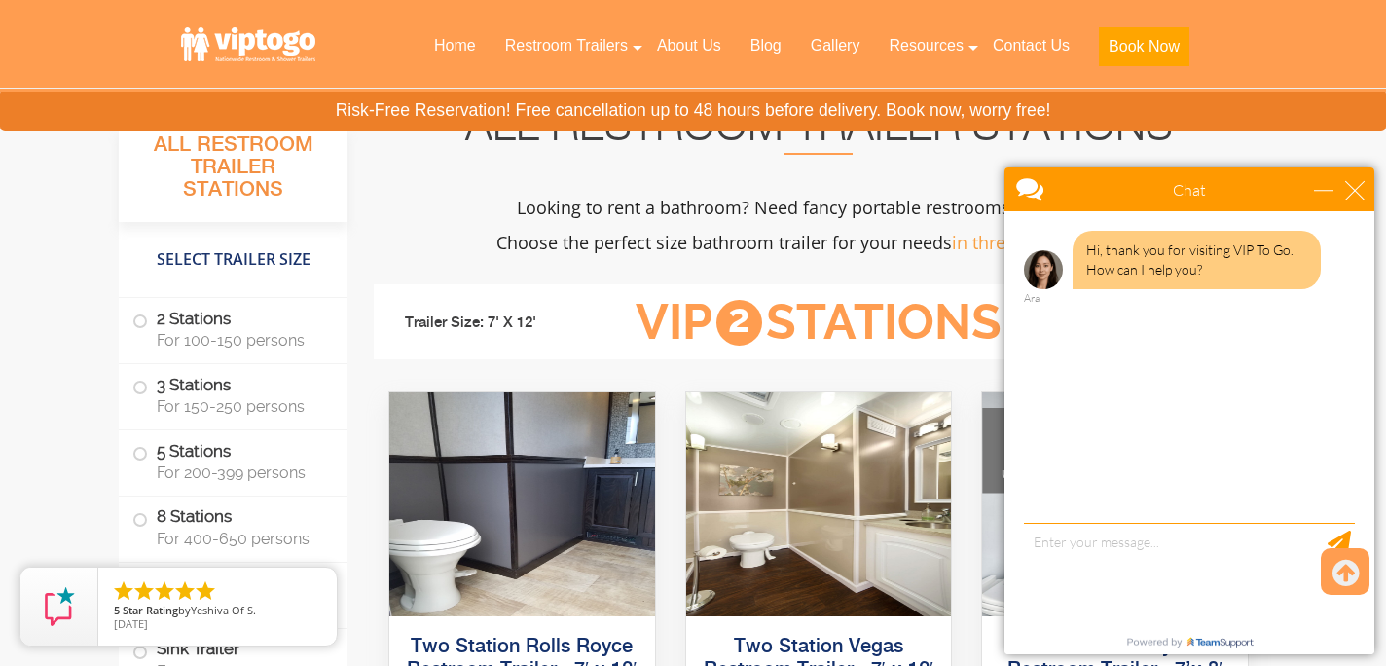
scroll to position [1752, 0]
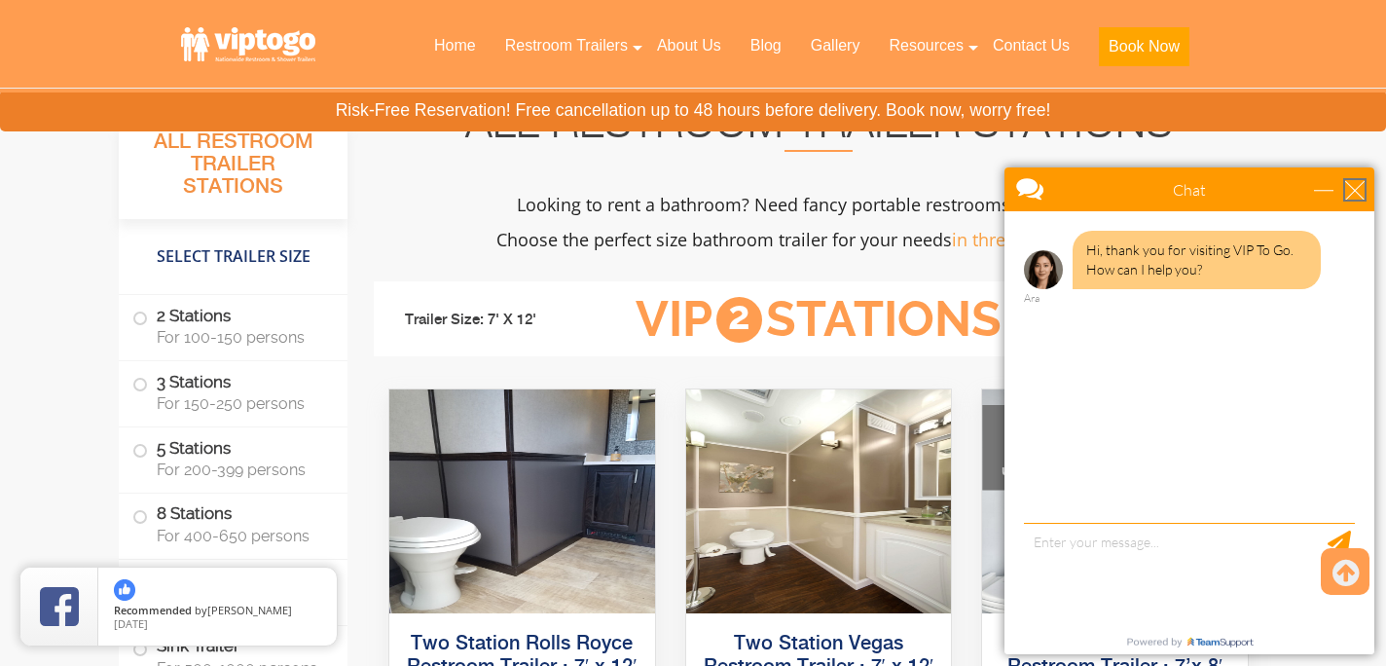
click at [1357, 196] on div "close" at bounding box center [1354, 189] width 19 height 19
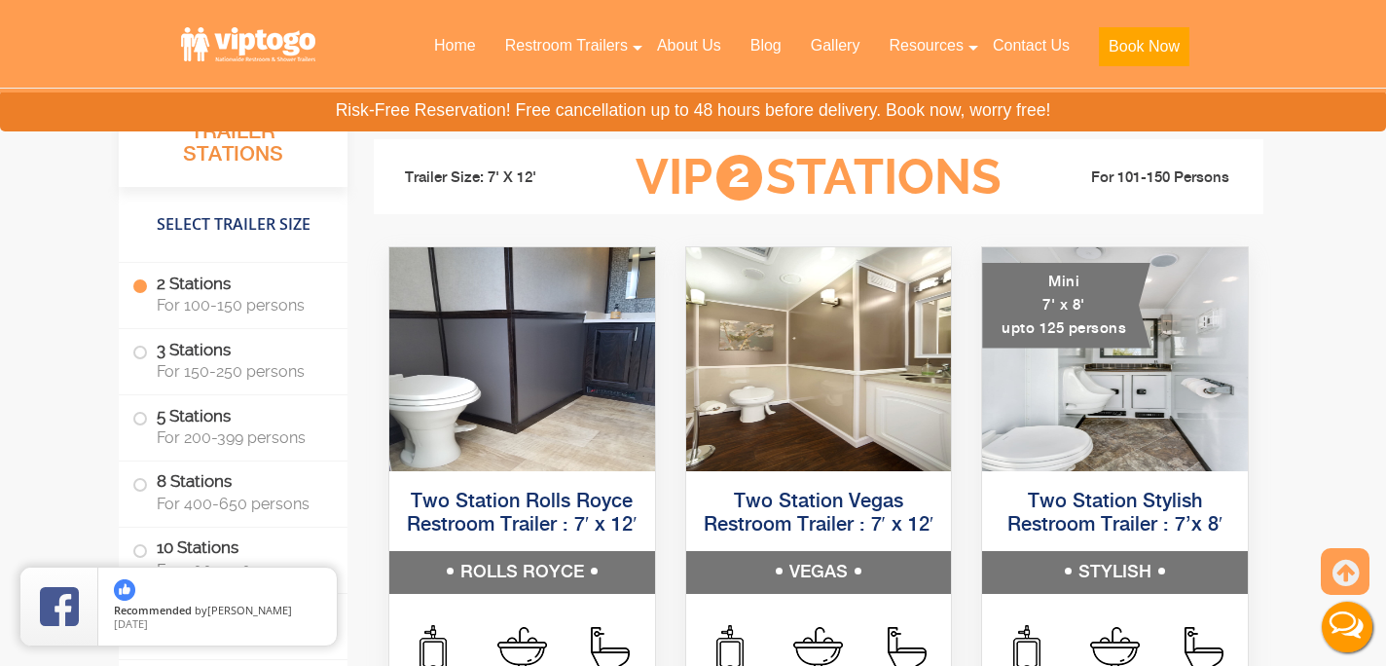
scroll to position [1986, 0]
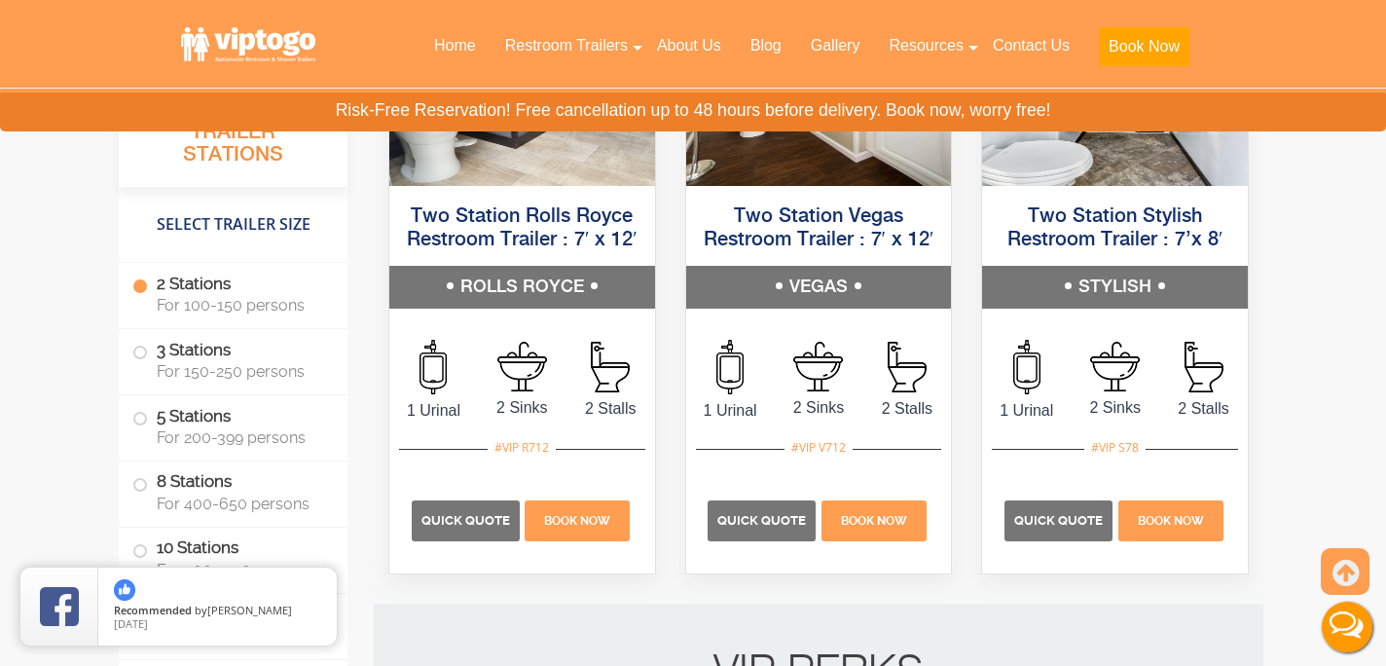
scroll to position [2181, 0]
